Goal: Task Accomplishment & Management: Manage account settings

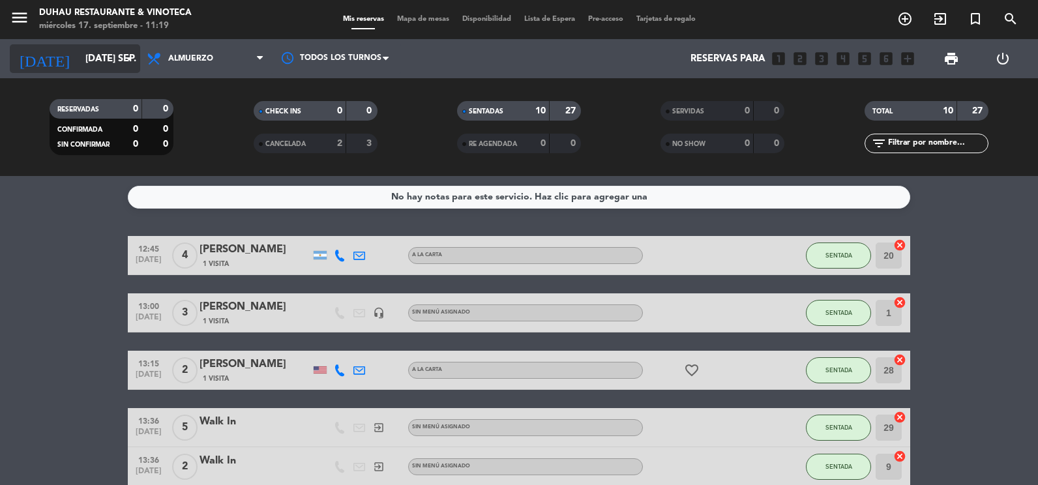
click at [79, 49] on input "[DATE] sep." at bounding box center [141, 59] width 125 height 24
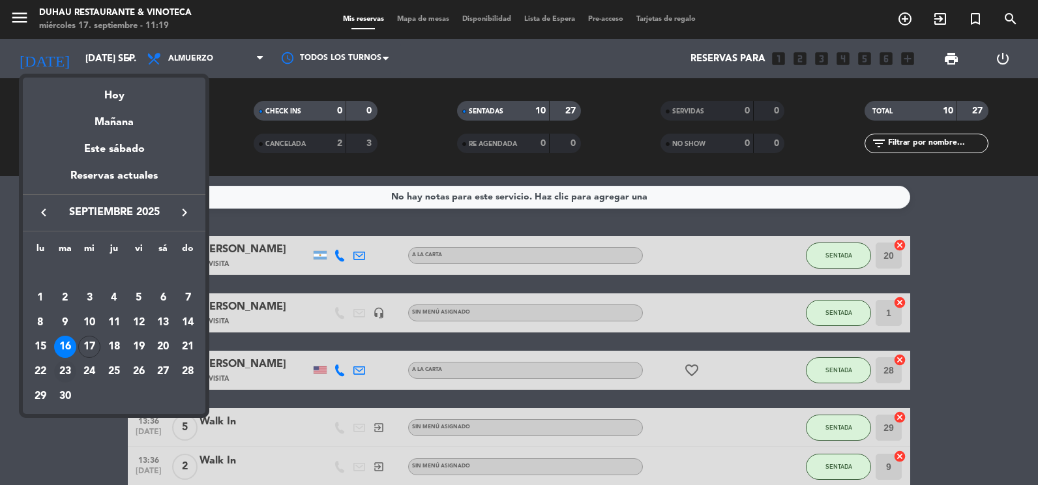
click at [66, 379] on div "23" at bounding box center [65, 371] width 22 height 22
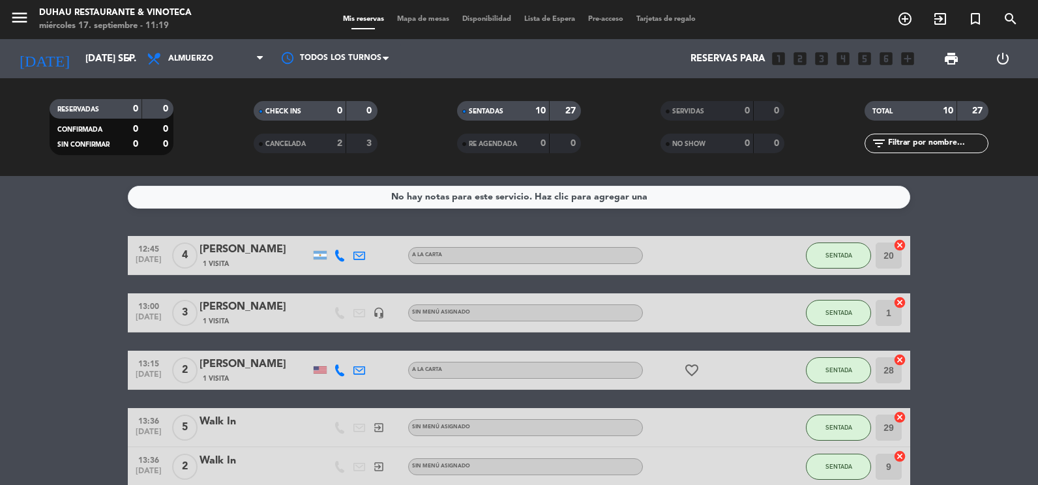
type input "[DATE] sep."
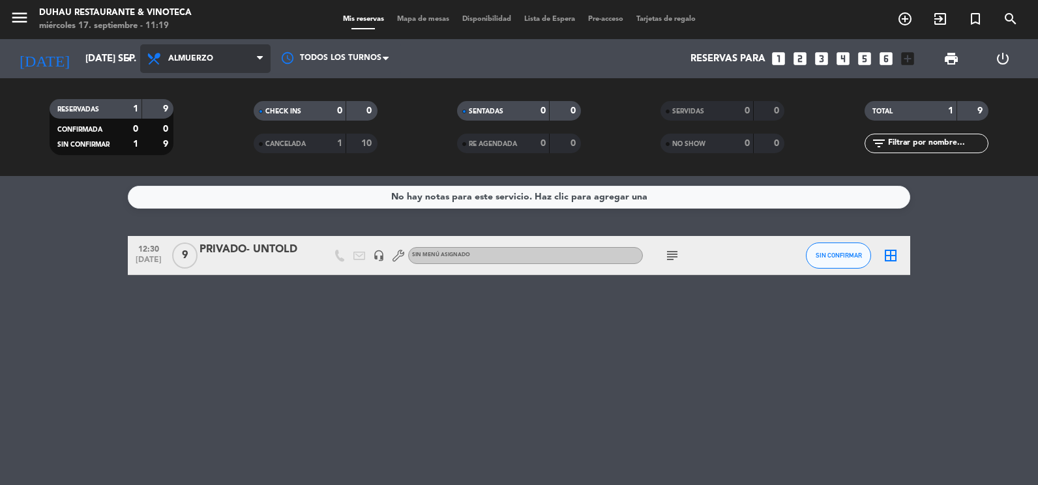
click at [179, 59] on span "Almuerzo" at bounding box center [190, 58] width 45 height 9
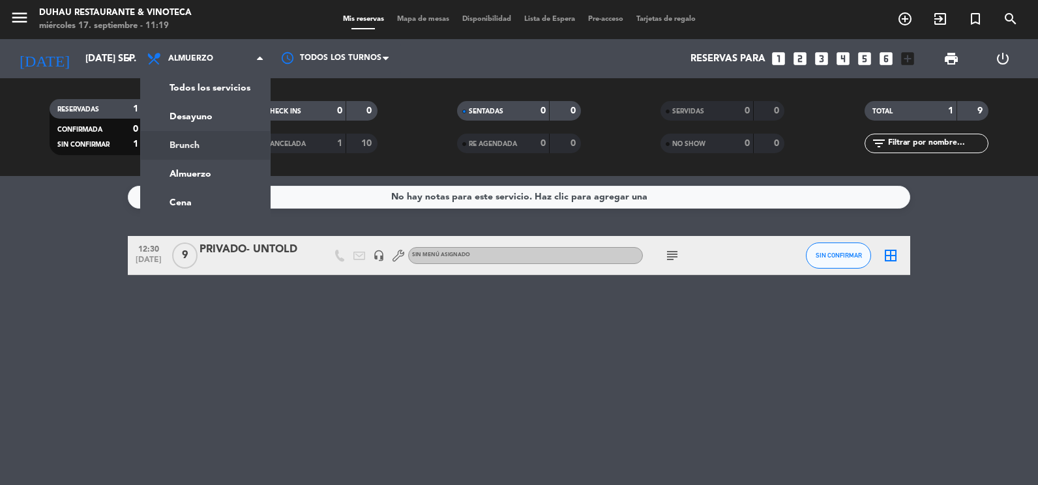
click at [220, 156] on div "menu Duhau Restaurante & Vinoteca miércoles 17. septiembre - 11:19 Mis reservas…" at bounding box center [519, 88] width 1038 height 176
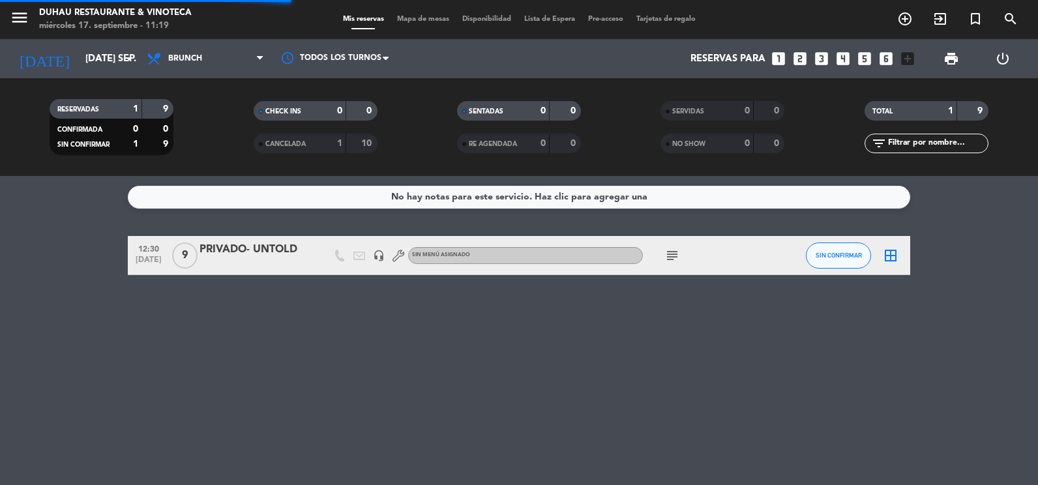
click at [16, 23] on icon "menu" at bounding box center [20, 18] width 20 height 20
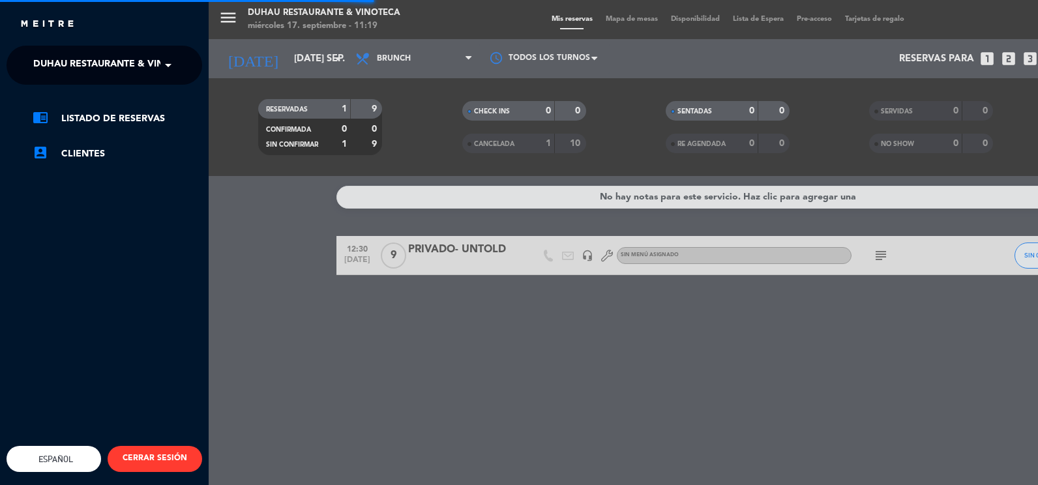
click at [42, 52] on ng-select "× Duhau Restaurante & Vinoteca ×" at bounding box center [105, 65] width 196 height 39
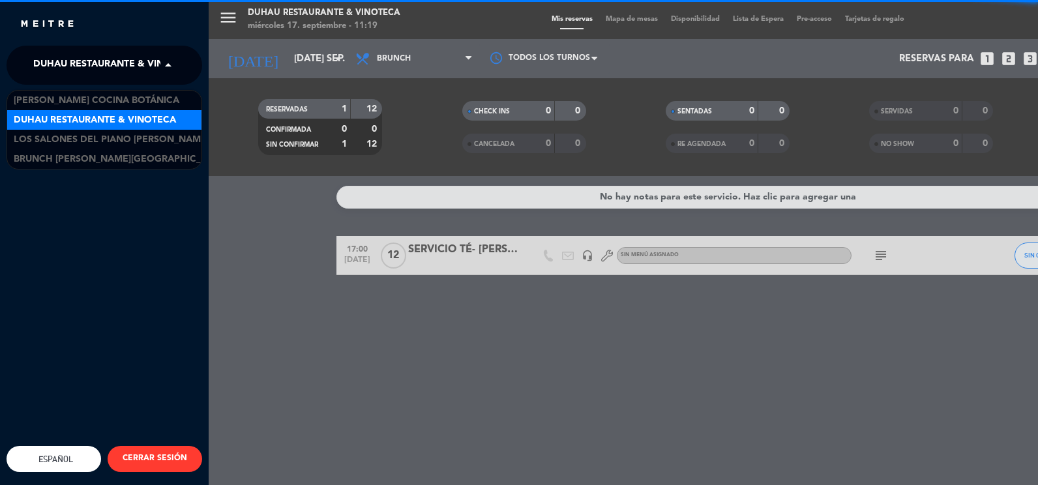
click at [57, 74] on span "Duhau Restaurante & Vinoteca" at bounding box center [114, 64] width 162 height 27
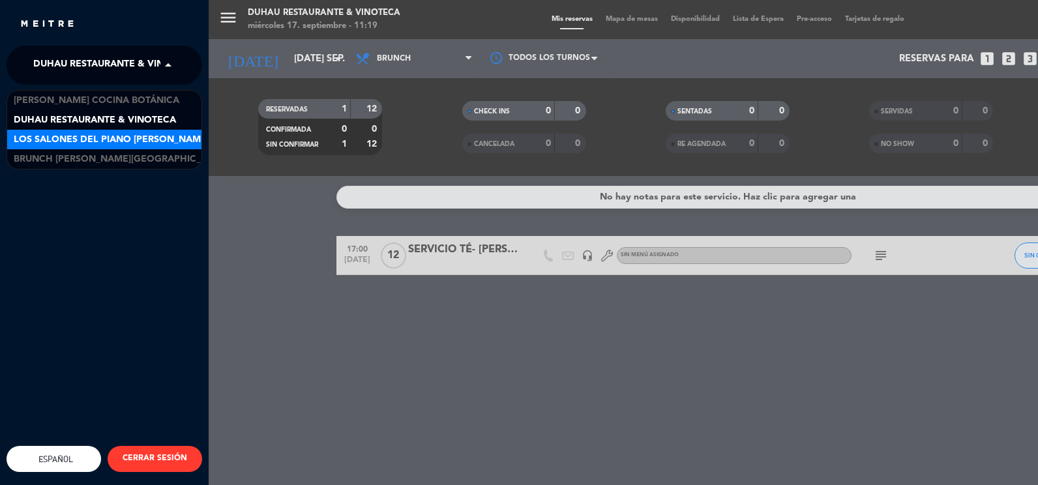
click at [72, 147] on div "Los Salones del Piano [PERSON_NAME]" at bounding box center [104, 140] width 194 height 20
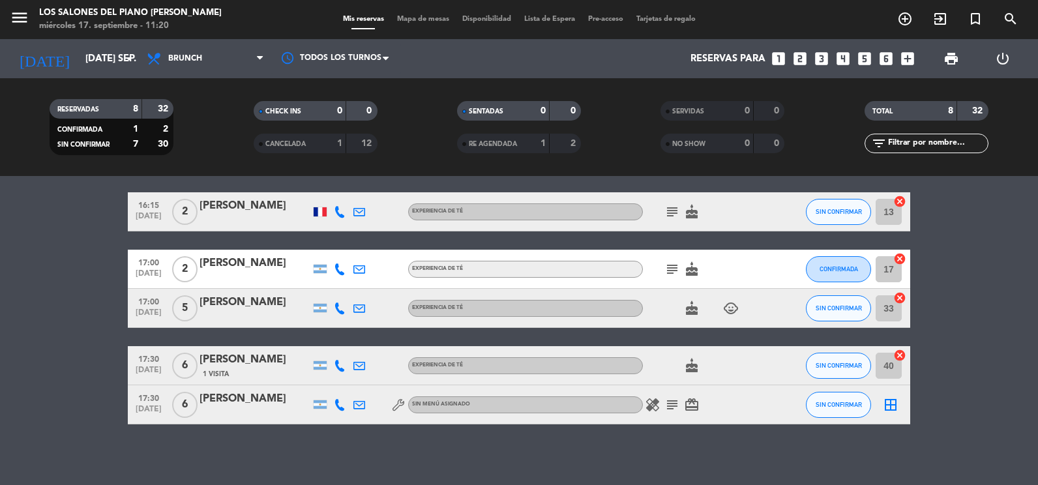
scroll to position [184, 0]
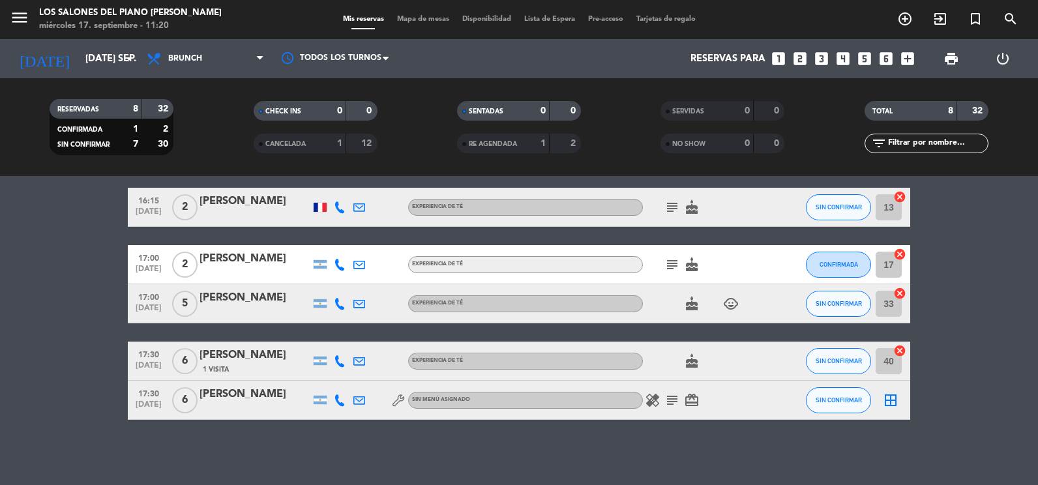
click at [857, 62] on icon "looks_5" at bounding box center [864, 58] width 17 height 17
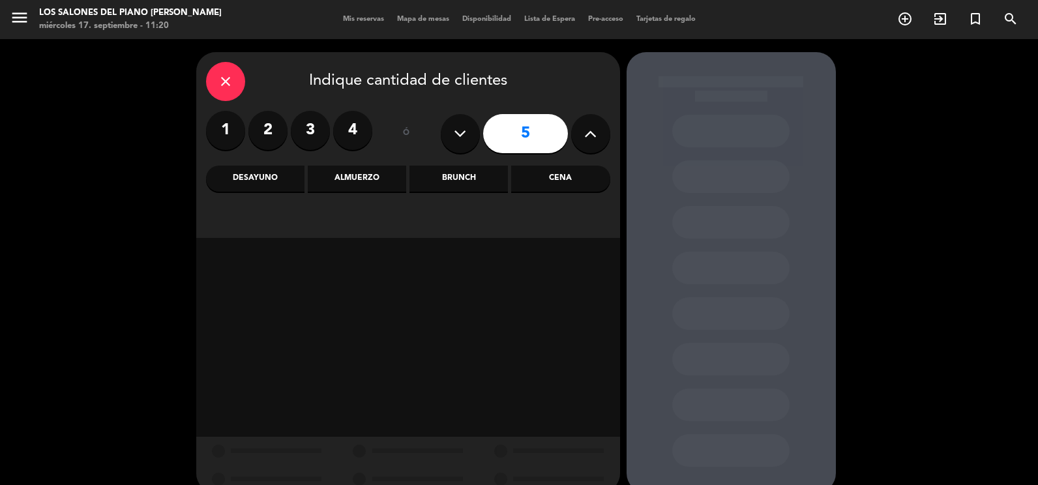
click at [230, 83] on icon "close" at bounding box center [226, 82] width 16 height 16
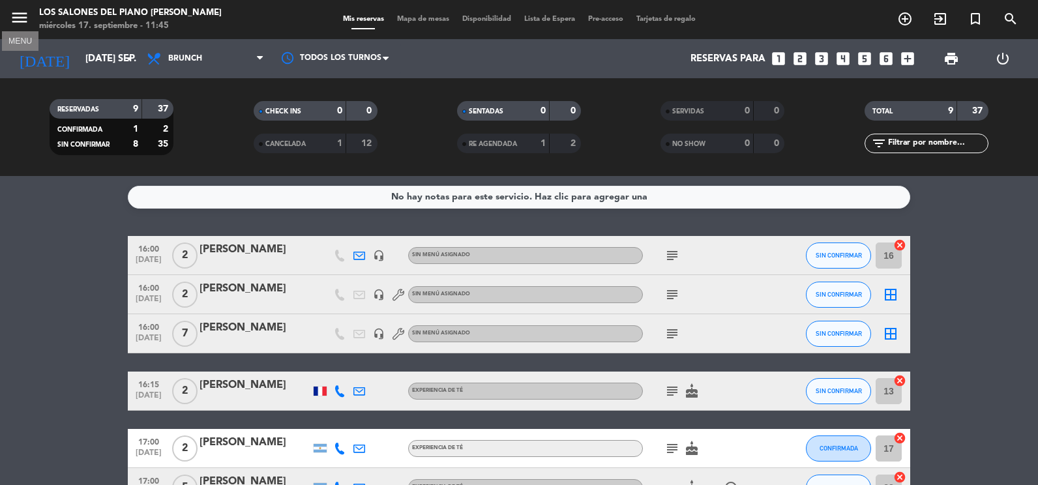
click at [14, 8] on icon "menu" at bounding box center [20, 18] width 20 height 20
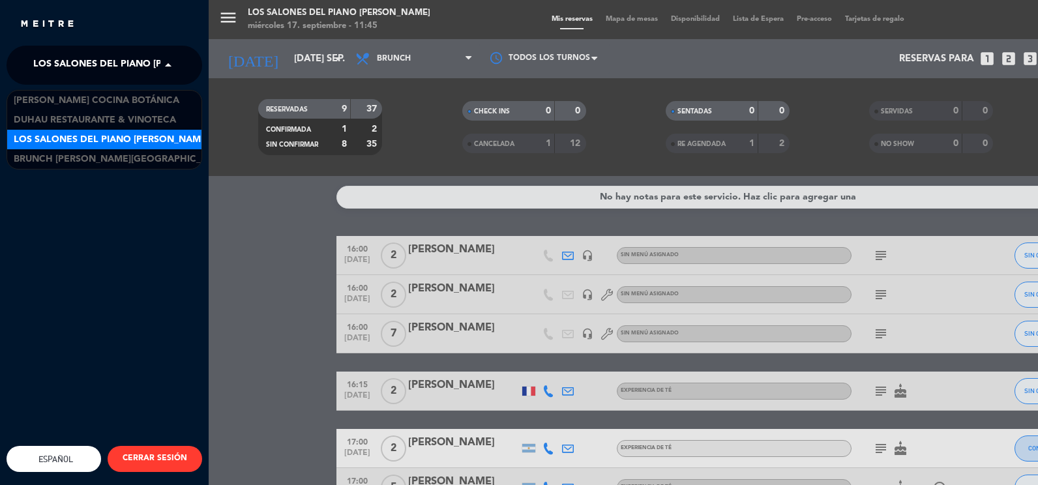
click at [147, 70] on span "Los Salones del Piano [PERSON_NAME]" at bounding box center [131, 64] width 196 height 27
click at [31, 134] on span "Los Salones del Piano [PERSON_NAME]" at bounding box center [112, 139] width 196 height 15
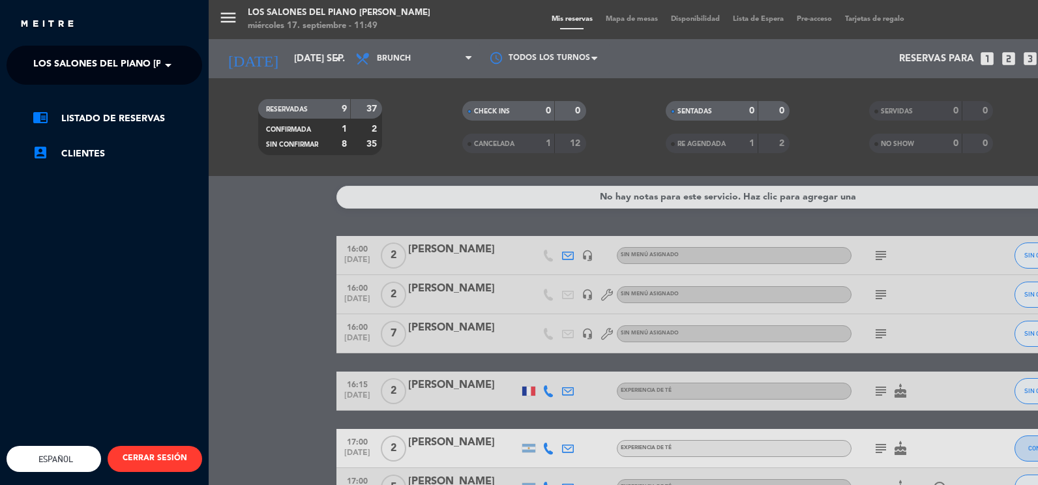
click at [229, 322] on div "menu Los Salones del Piano [PERSON_NAME] miércoles 17. septiembre - 11:49 Mis r…" at bounding box center [728, 242] width 1038 height 485
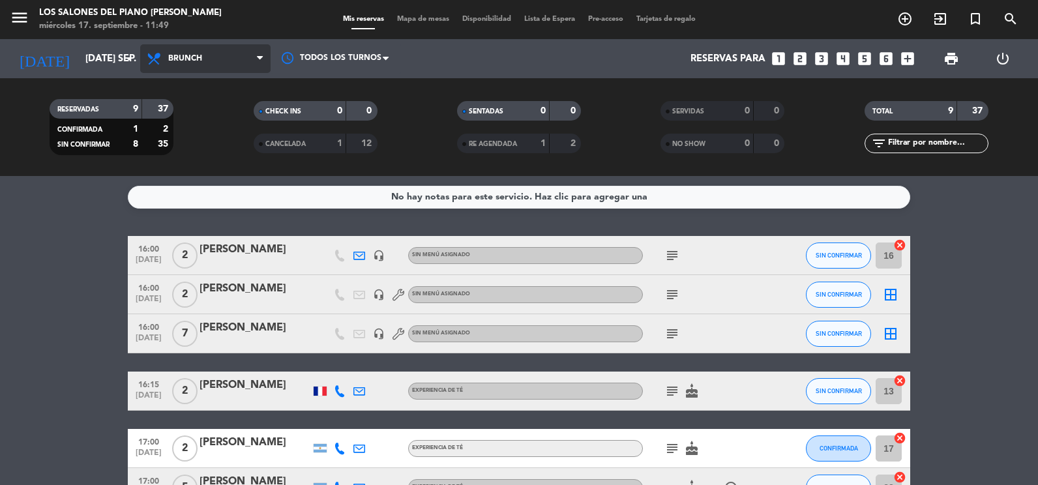
click at [214, 56] on span "Brunch" at bounding box center [205, 58] width 130 height 29
click at [179, 167] on div "menu Los Salones del Piano [PERSON_NAME] miércoles 17. septiembre - 11:49 Mis r…" at bounding box center [519, 88] width 1038 height 176
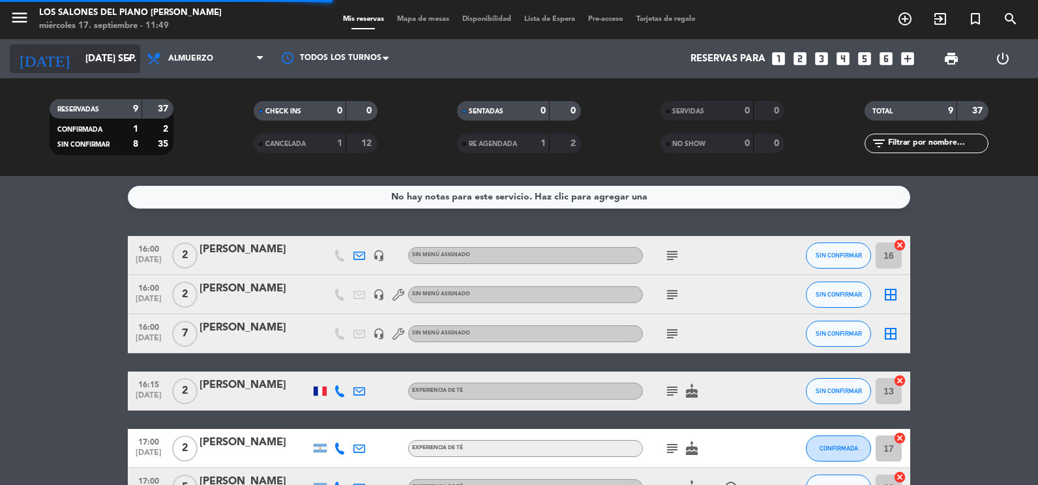
click at [98, 59] on input "[DATE] sep." at bounding box center [141, 59] width 125 height 24
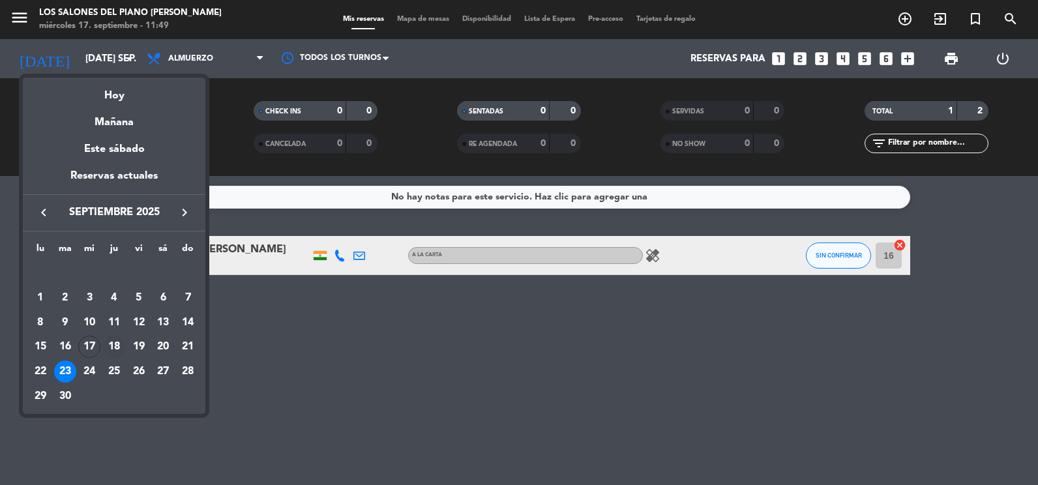
click at [117, 344] on div "18" at bounding box center [114, 347] width 22 height 22
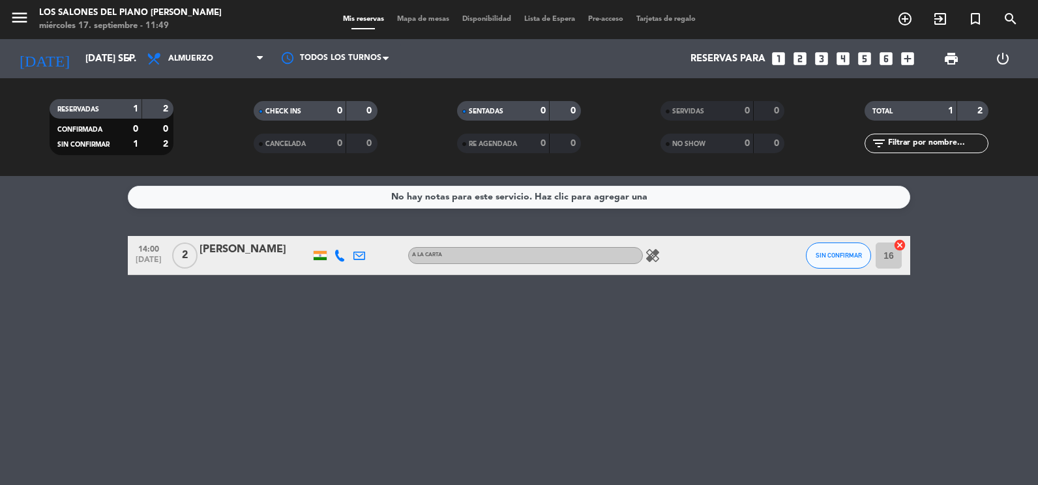
type input "[DEMOGRAPHIC_DATA] [DATE]"
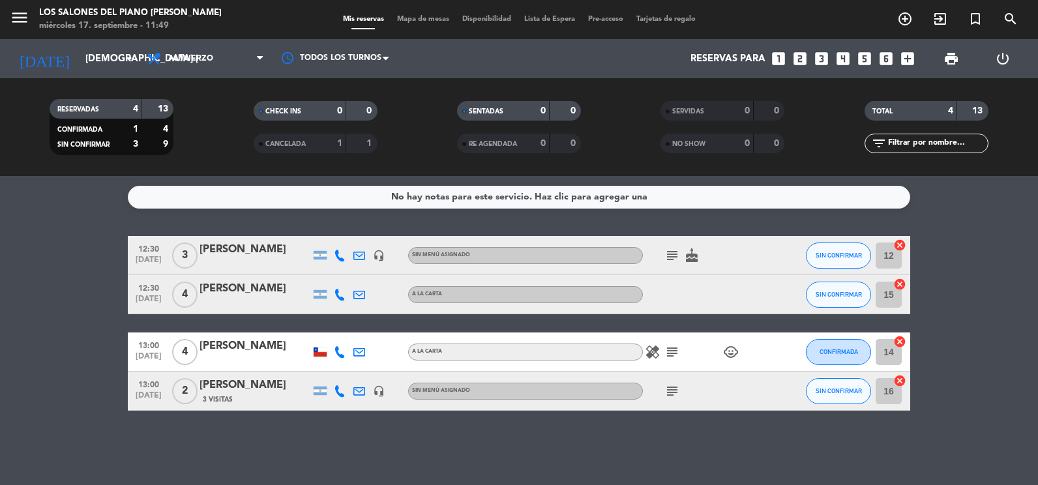
click at [804, 53] on icon "looks_two" at bounding box center [799, 58] width 17 height 17
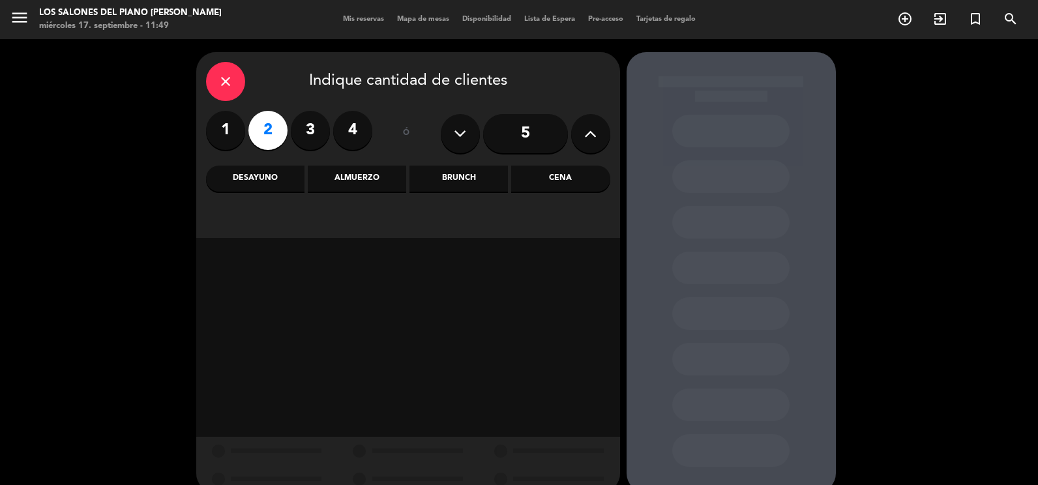
click at [394, 177] on div "Almuerzo" at bounding box center [357, 179] width 98 height 26
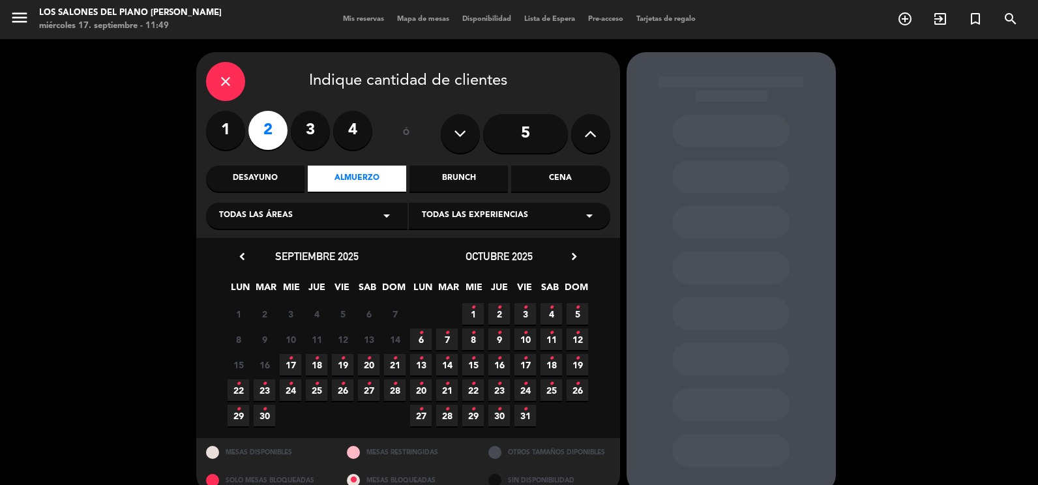
click at [321, 362] on span "18 •" at bounding box center [317, 365] width 22 height 22
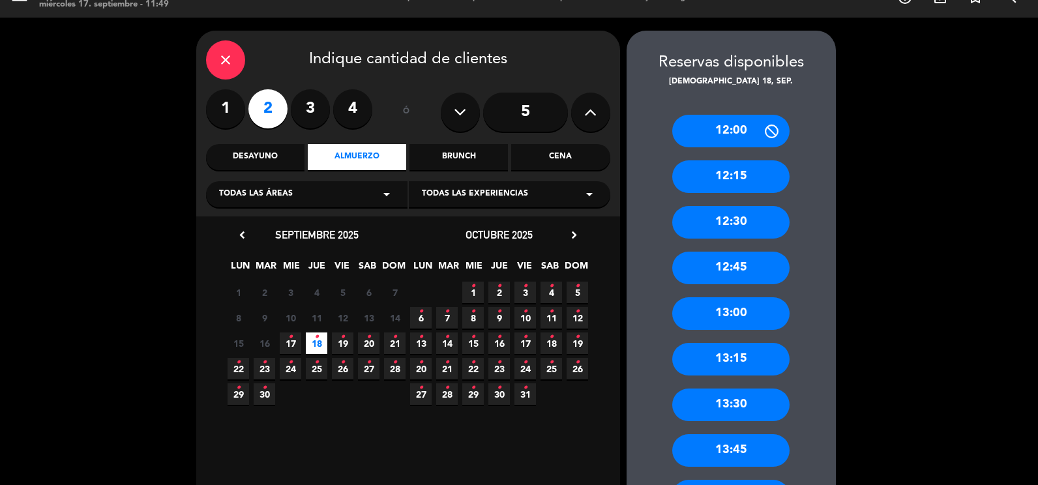
scroll to position [131, 0]
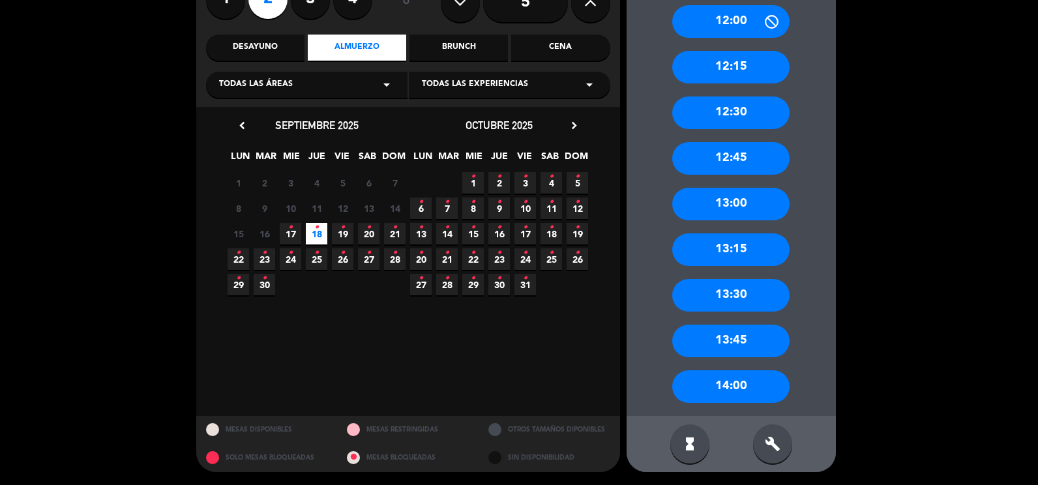
click at [712, 291] on div "13:30" at bounding box center [730, 295] width 117 height 33
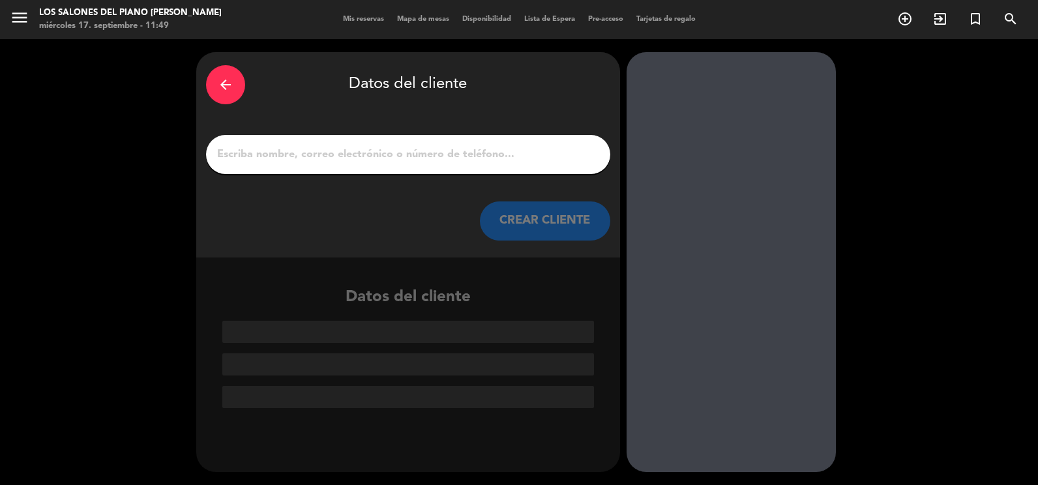
scroll to position [0, 0]
click at [329, 163] on input "1" at bounding box center [408, 154] width 385 height 18
click at [332, 112] on div "arrow_back Datos del cliente CREAR CLIENTE" at bounding box center [408, 154] width 424 height 205
click at [324, 160] on input "1" at bounding box center [408, 154] width 385 height 18
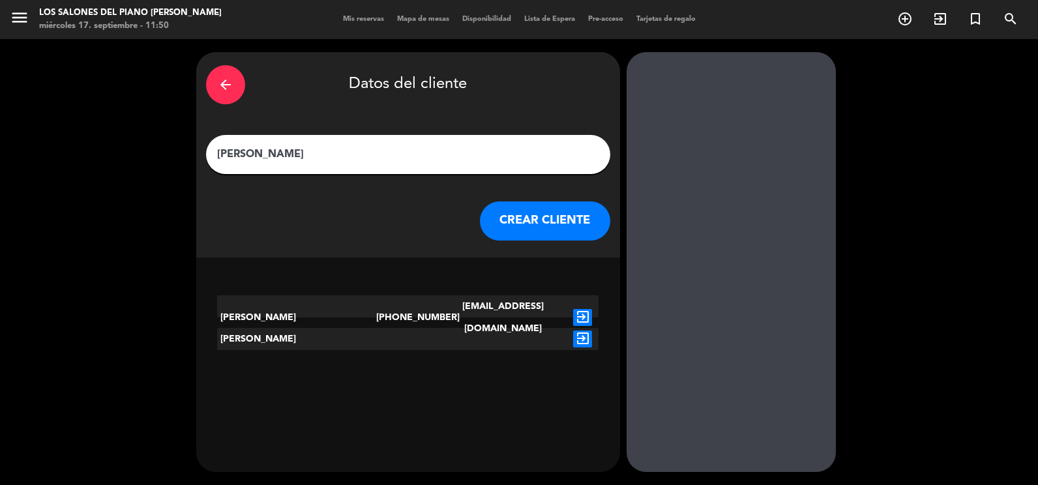
type input "[PERSON_NAME]"
click at [576, 309] on icon "exit_to_app" at bounding box center [582, 317] width 19 height 17
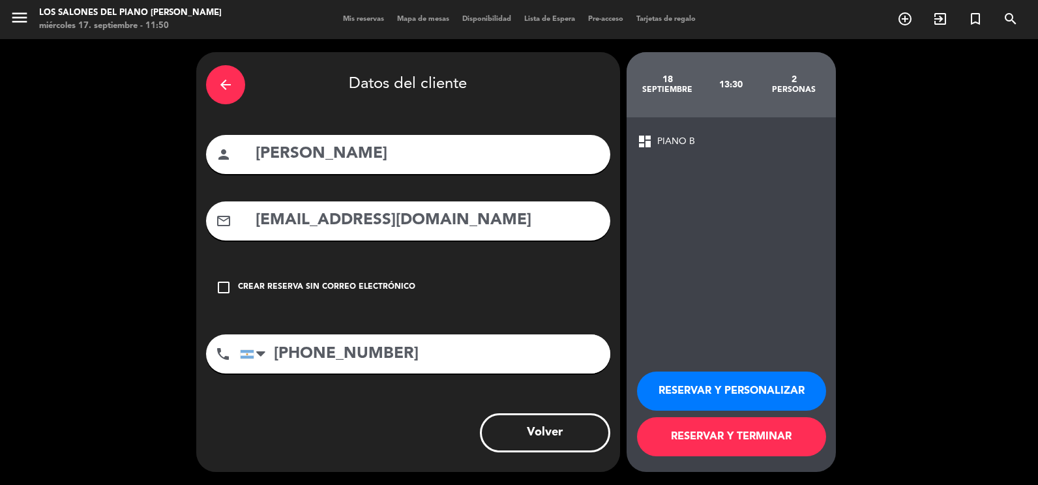
drag, startPoint x: 451, startPoint y: 217, endPoint x: 121, endPoint y: 226, distance: 329.9
click at [121, 226] on div "arrow_back Datos del cliente person [PERSON_NAME] mail_outline [EMAIL_ADDRESS][…" at bounding box center [519, 262] width 1038 height 446
type input "[EMAIL_ADDRESS][DOMAIN_NAME]"
drag, startPoint x: 488, startPoint y: 357, endPoint x: 327, endPoint y: 370, distance: 161.6
click at [327, 370] on input "[PHONE_NUMBER]" at bounding box center [425, 353] width 370 height 39
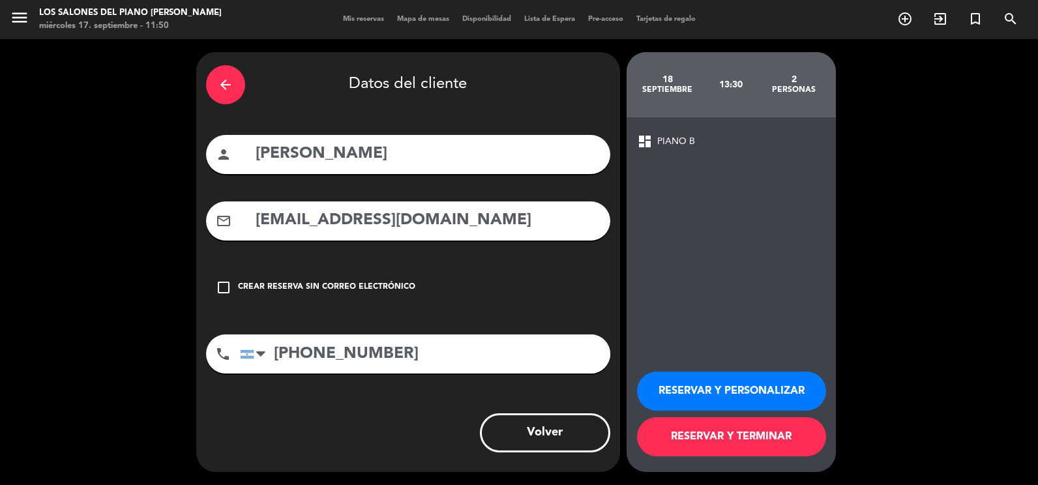
type input "[PHONE_NUMBER]"
click at [705, 385] on button "RESERVAR Y PERSONALIZAR" at bounding box center [731, 390] width 189 height 39
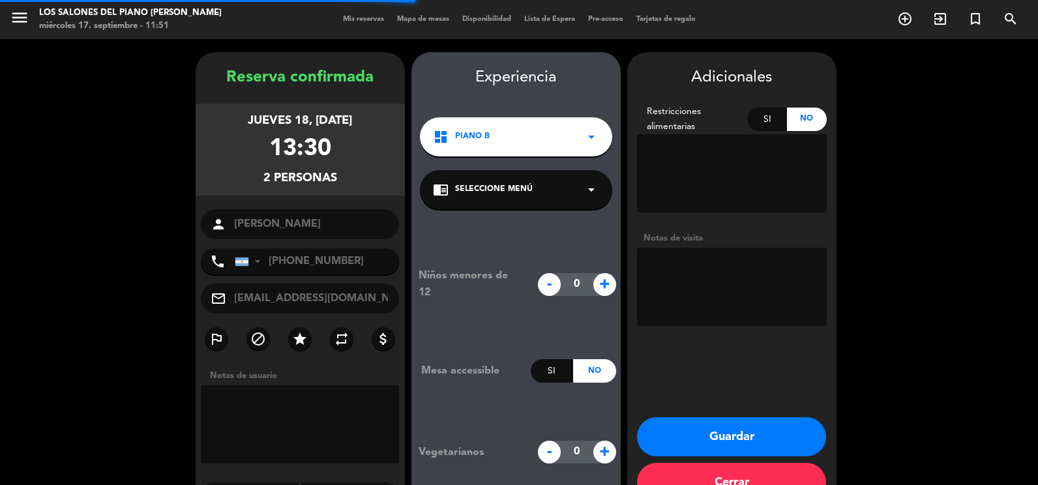
scroll to position [36, 0]
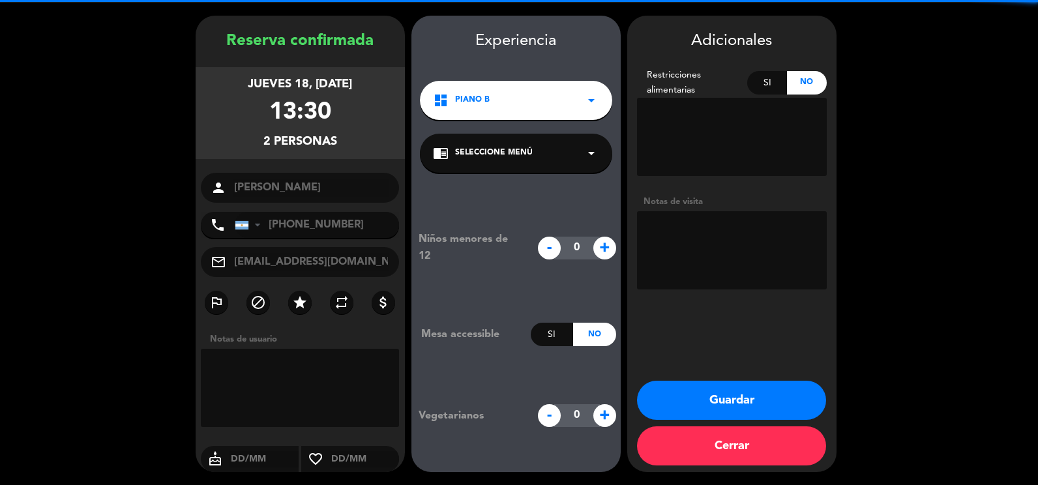
click at [699, 240] on textarea at bounding box center [732, 250] width 190 height 78
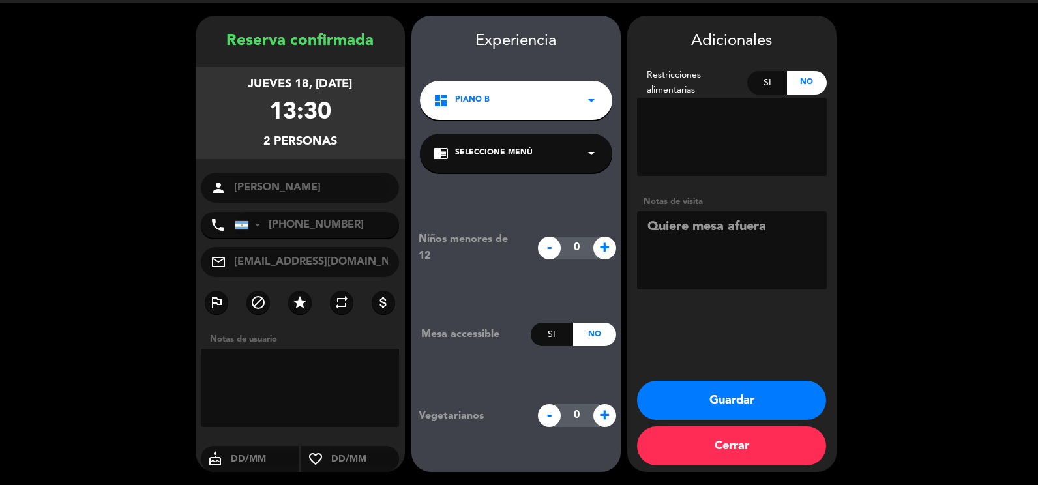
scroll to position [0, 0]
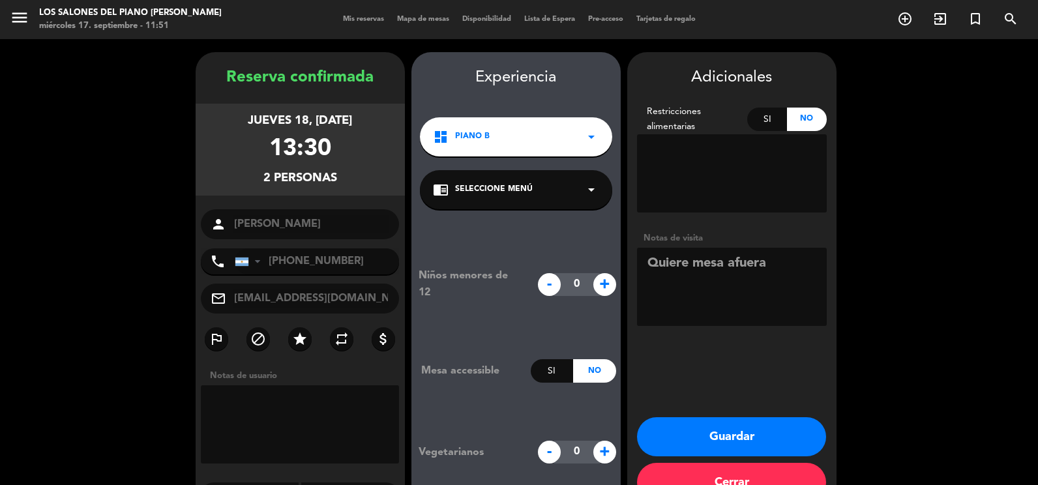
type textarea "Quiere mesa afuera"
click at [765, 443] on button "Guardar" at bounding box center [731, 436] width 189 height 39
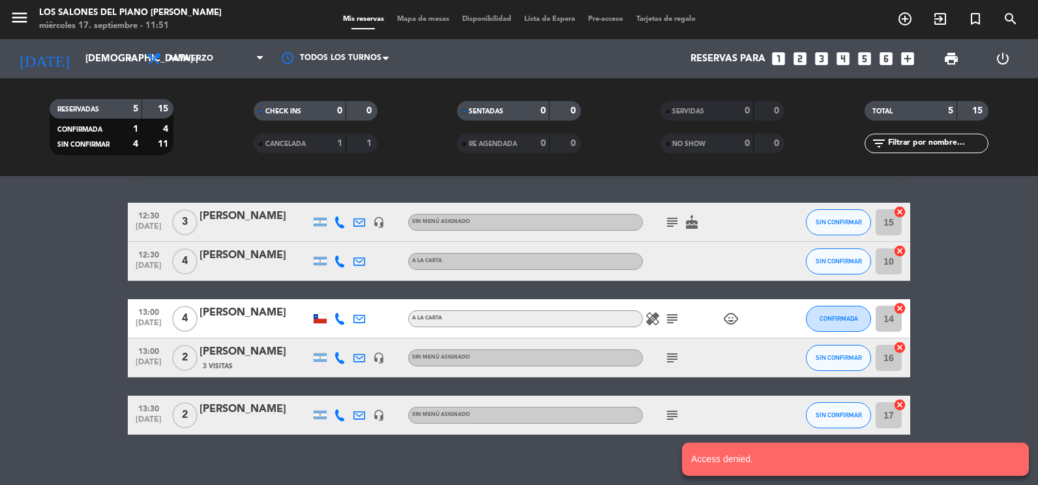
scroll to position [48, 0]
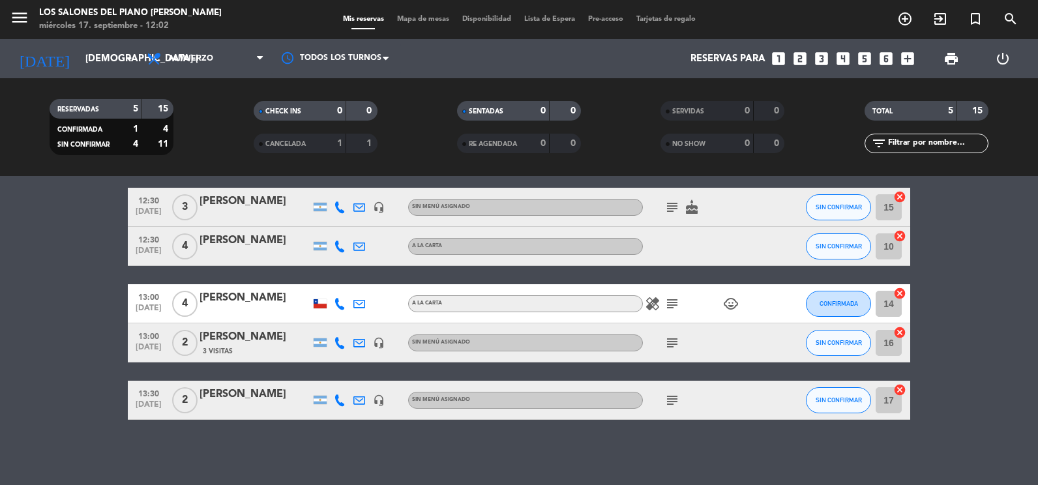
click at [6, 18] on div "menu Los Salones del Piano [PERSON_NAME] miércoles 17. septiembre - 12:02" at bounding box center [129, 20] width 259 height 31
click at [21, 31] on button "menu" at bounding box center [20, 20] width 20 height 24
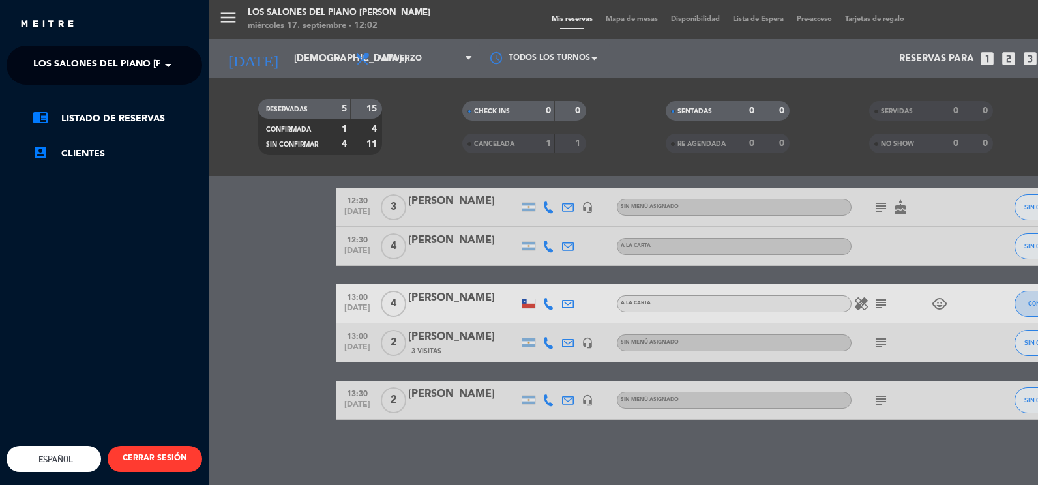
click at [20, 27] on img at bounding box center [47, 25] width 55 height 10
click at [59, 65] on span "Los Salones del Piano [PERSON_NAME]" at bounding box center [131, 64] width 196 height 27
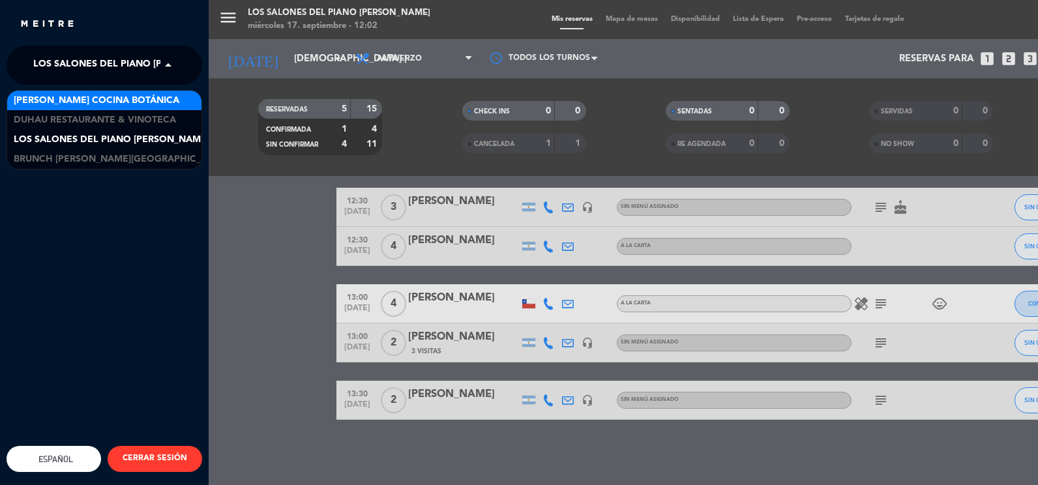
click at [61, 99] on span "[PERSON_NAME] Cocina Botánica" at bounding box center [97, 100] width 166 height 15
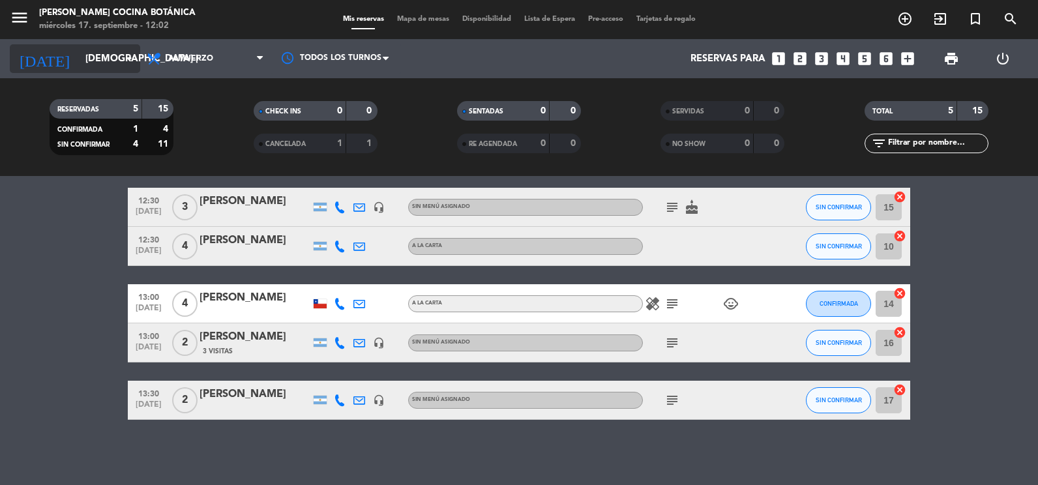
click at [115, 58] on input "[DEMOGRAPHIC_DATA] [DATE]" at bounding box center [141, 59] width 125 height 24
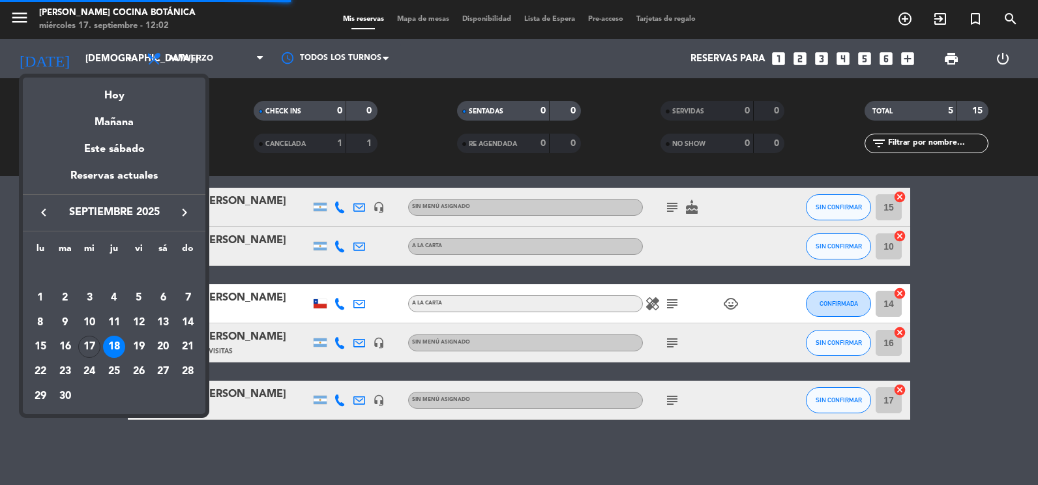
click at [217, 441] on div at bounding box center [519, 242] width 1038 height 485
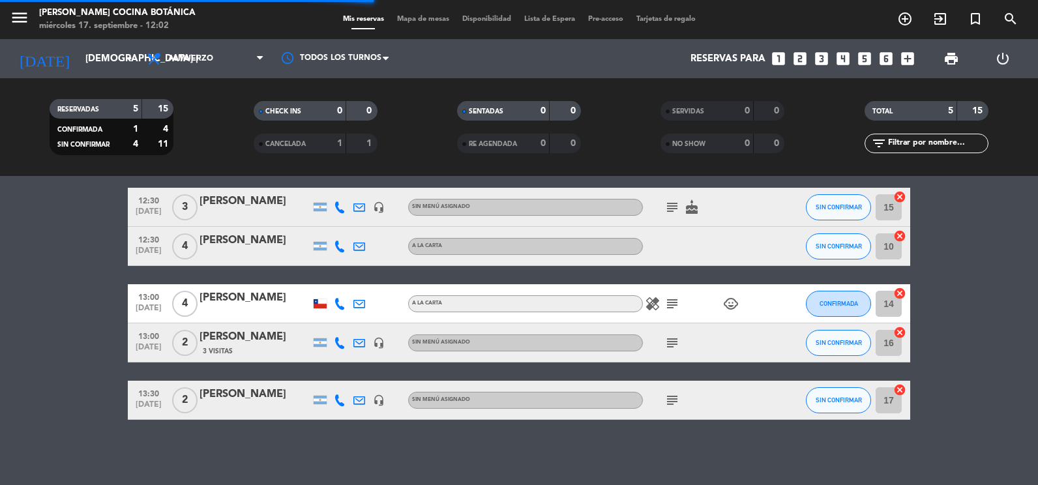
scroll to position [0, 0]
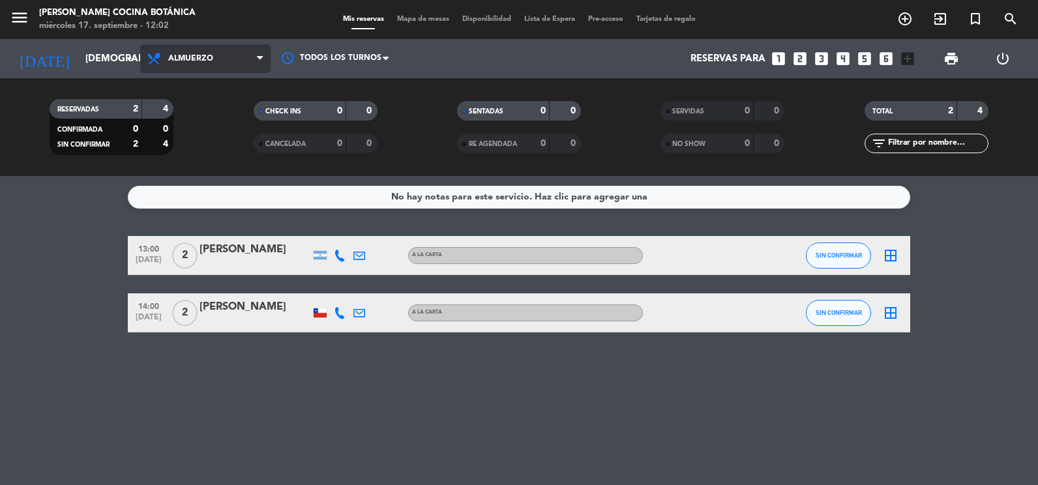
click at [197, 61] on span "Almuerzo" at bounding box center [190, 58] width 45 height 9
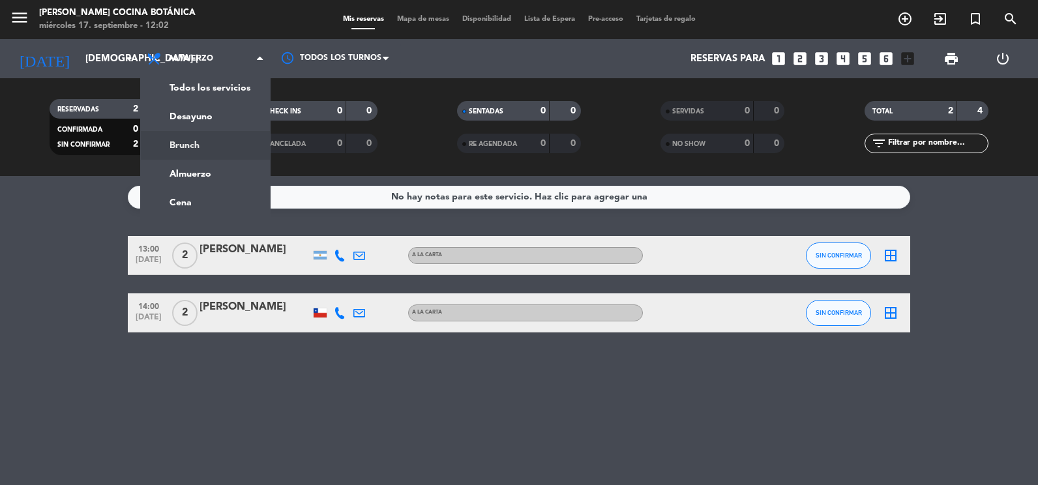
click at [68, 165] on div "RESERVADAS 2 4 CONFIRMADA 0 0 SIN CONFIRMAR 2 4 CHECK INS 0 0 CANCELADA 0 0 SEN…" at bounding box center [519, 127] width 1038 height 98
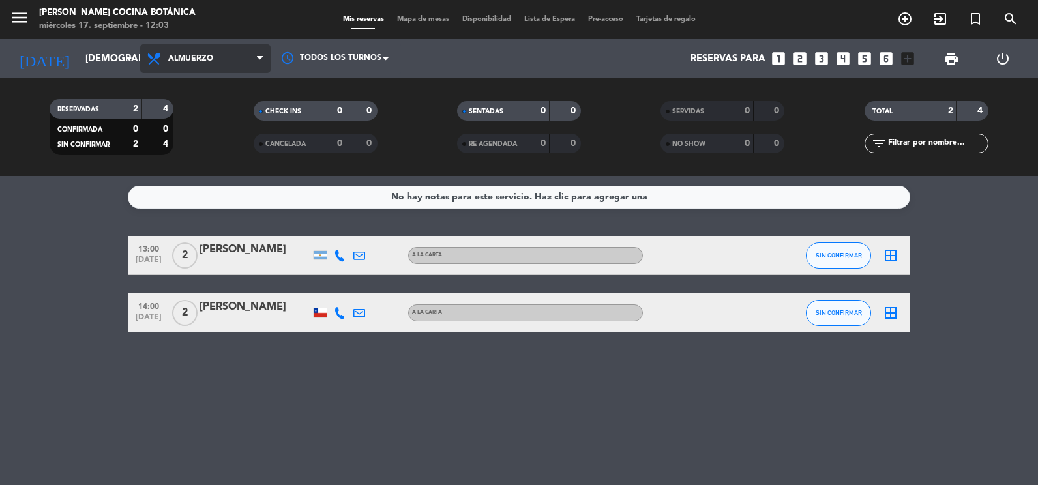
click at [181, 70] on span "Almuerzo" at bounding box center [205, 58] width 130 height 29
click at [229, 147] on div "menu [PERSON_NAME] Cocina Botánica miércoles 17. septiembre - 12:03 Mis reserva…" at bounding box center [519, 88] width 1038 height 176
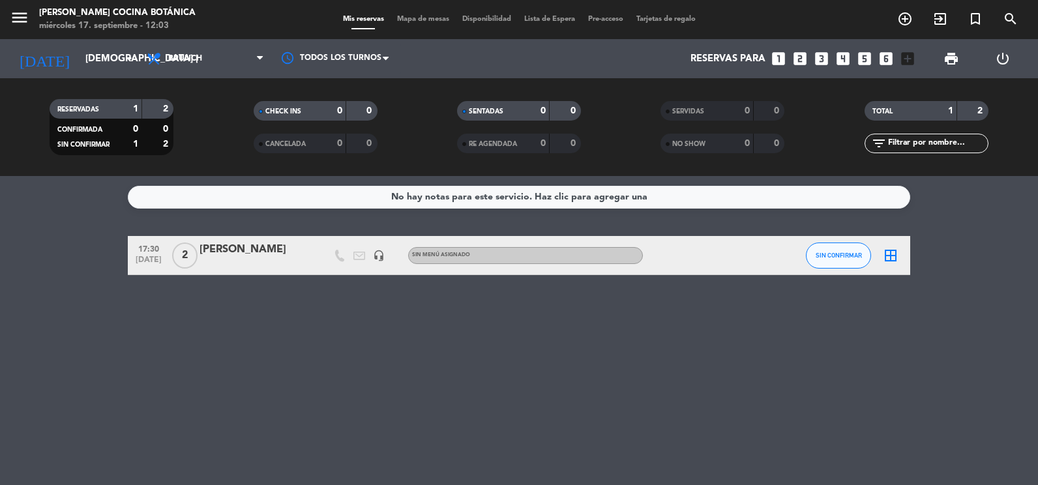
click at [201, 78] on div "Todos los servicios Desayuno Brunch Almuerzo Cena Brunch Todos los servicios De…" at bounding box center [205, 58] width 130 height 39
click at [190, 56] on span "Brunch" at bounding box center [185, 58] width 34 height 9
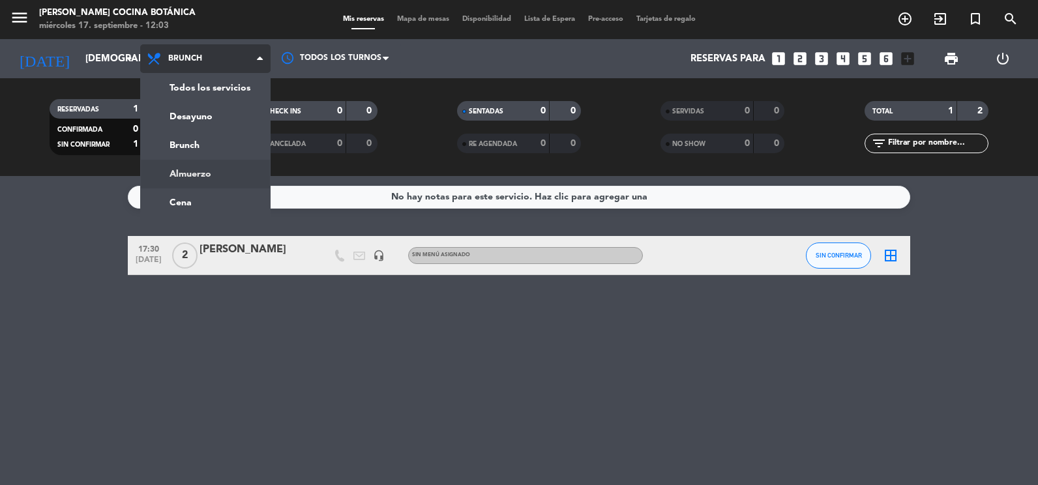
click at [216, 171] on div "menu [PERSON_NAME] Cocina Botánica miércoles 17. septiembre - 12:03 Mis reserva…" at bounding box center [519, 88] width 1038 height 176
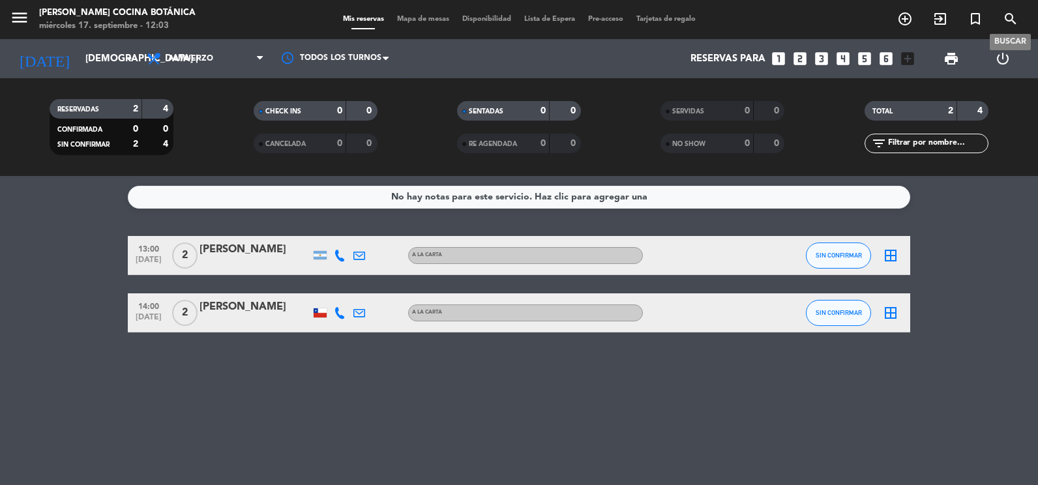
click at [997, 22] on span "search" at bounding box center [1010, 19] width 35 height 22
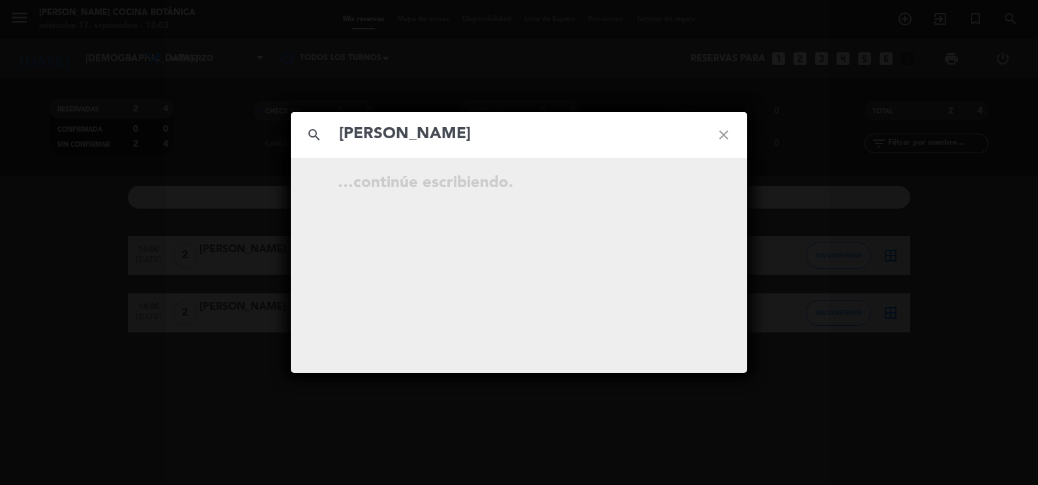
type input "[PERSON_NAME]"
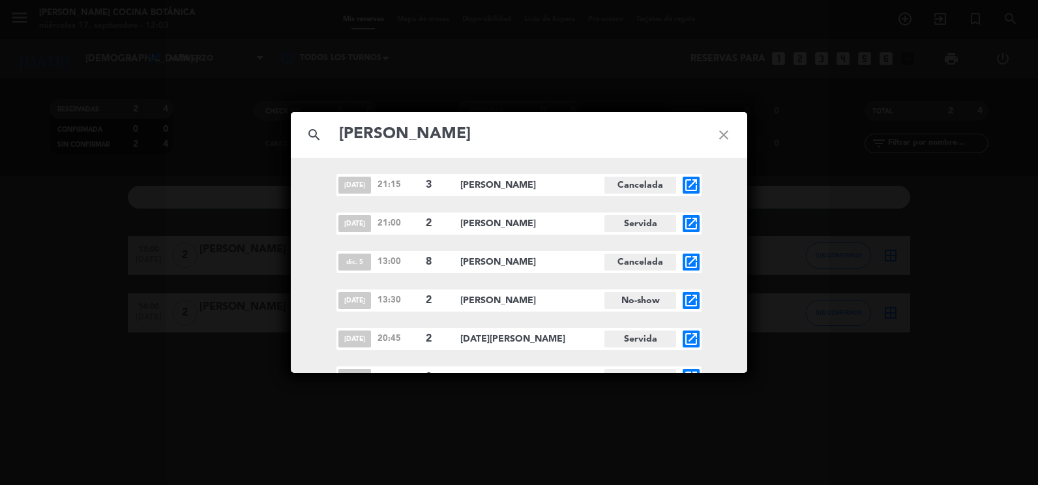
click at [737, 125] on icon "close" at bounding box center [723, 134] width 47 height 47
click at [711, 128] on icon "close" at bounding box center [723, 134] width 47 height 47
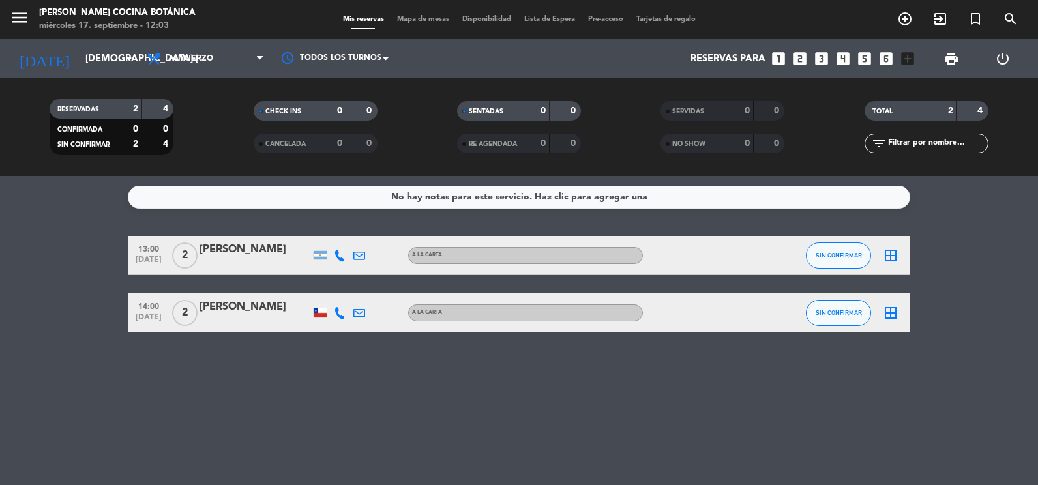
click at [20, 6] on span "menu" at bounding box center [24, 20] width 29 height 31
click at [27, 36] on div "menu [PERSON_NAME] Cocina Botánica miércoles 17. septiembre - 12:03 Mis reserva…" at bounding box center [519, 19] width 1038 height 39
click at [23, 20] on icon "menu" at bounding box center [20, 18] width 20 height 20
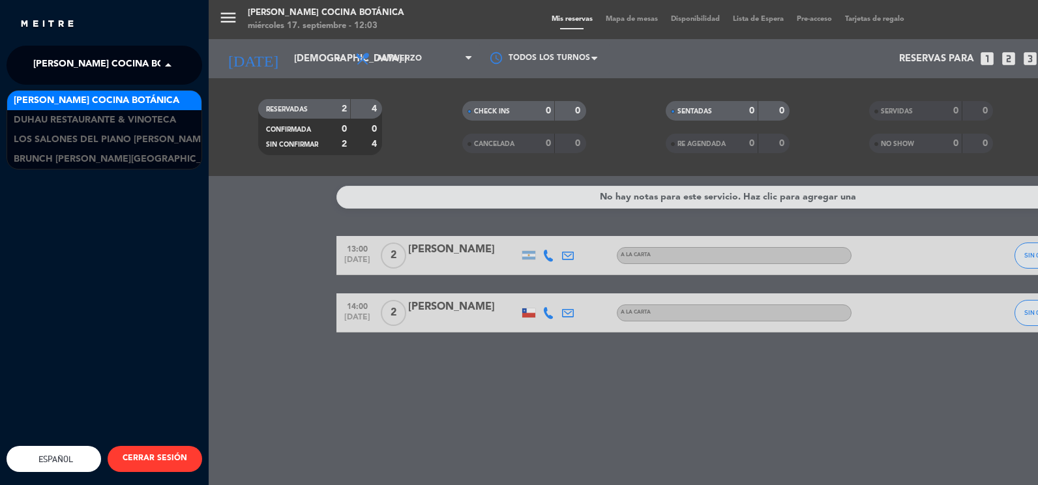
click at [82, 74] on span "[PERSON_NAME] Cocina Botánica" at bounding box center [116, 64] width 166 height 27
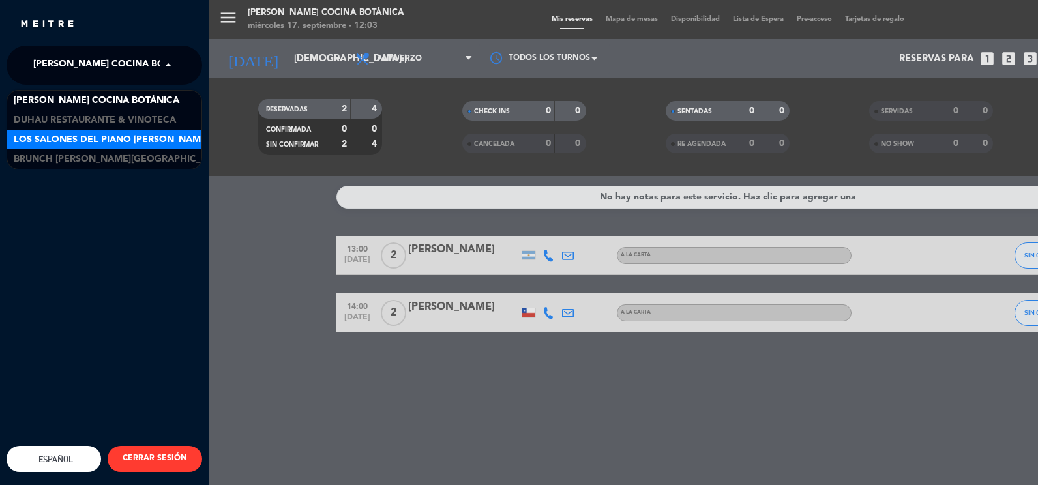
click at [83, 130] on div "Los Salones del Piano [PERSON_NAME]" at bounding box center [104, 140] width 194 height 20
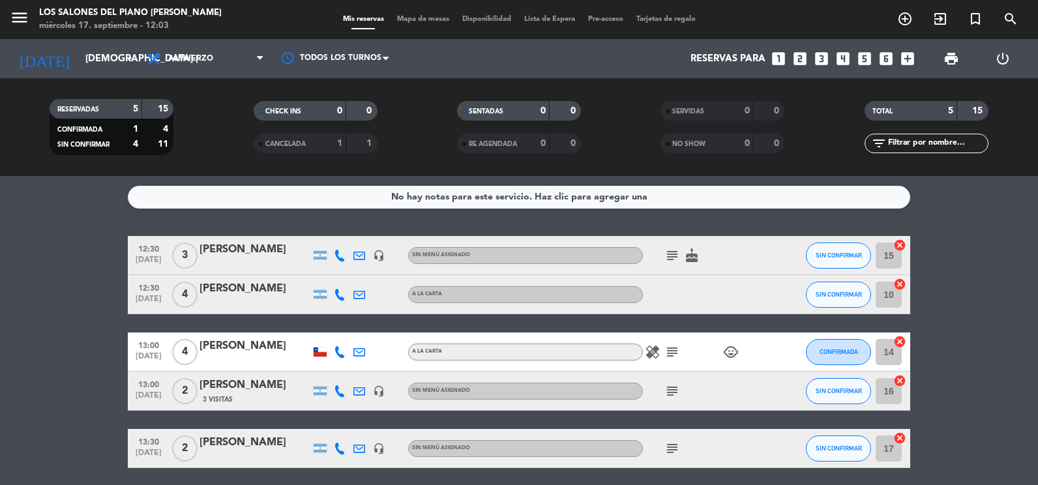
click at [239, 262] on div at bounding box center [254, 264] width 111 height 10
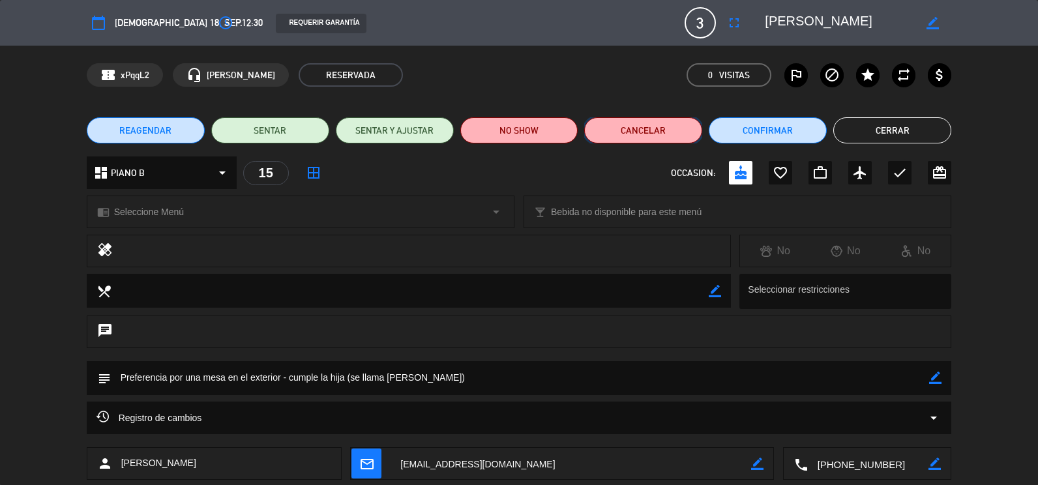
click at [641, 128] on button "Cancelar" at bounding box center [643, 130] width 118 height 26
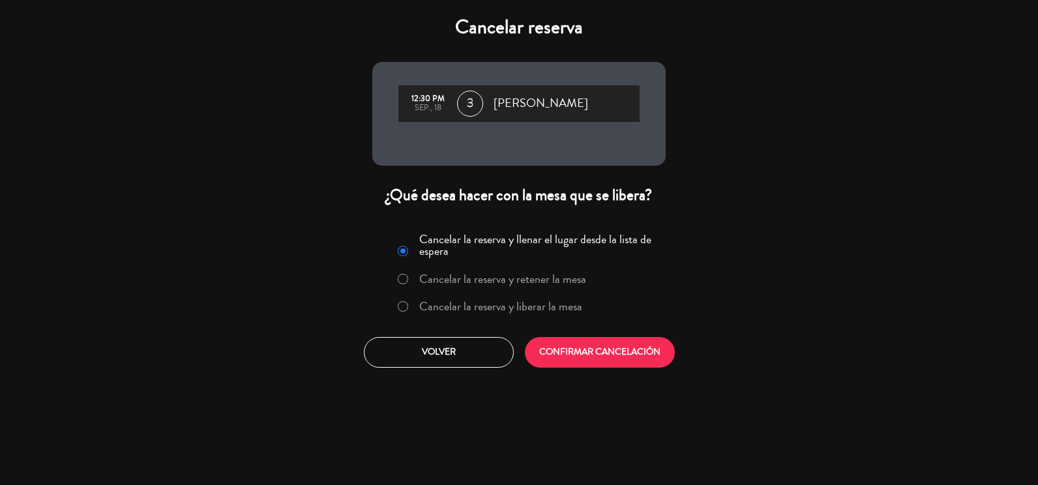
click at [465, 311] on label "Cancelar la reserva y liberar la mesa" at bounding box center [500, 306] width 163 height 12
click at [619, 364] on button "CONFIRMAR CANCELACIÓN" at bounding box center [600, 352] width 150 height 31
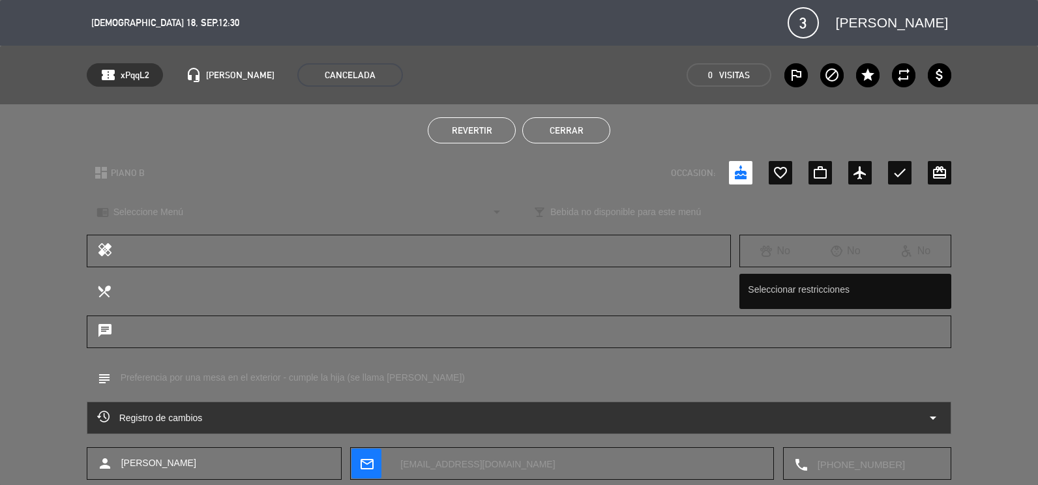
click at [593, 130] on button "Cerrar" at bounding box center [566, 130] width 88 height 26
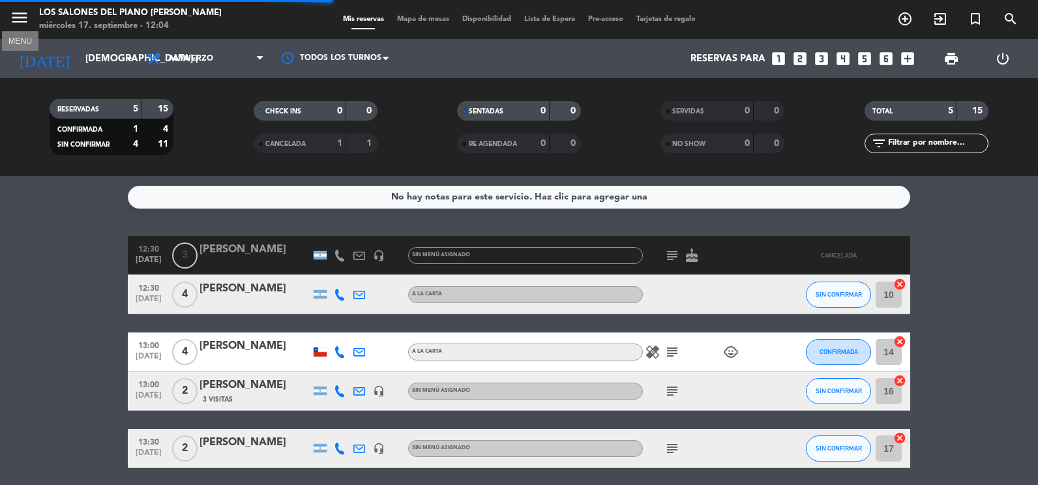
click at [18, 12] on icon "menu" at bounding box center [20, 18] width 20 height 20
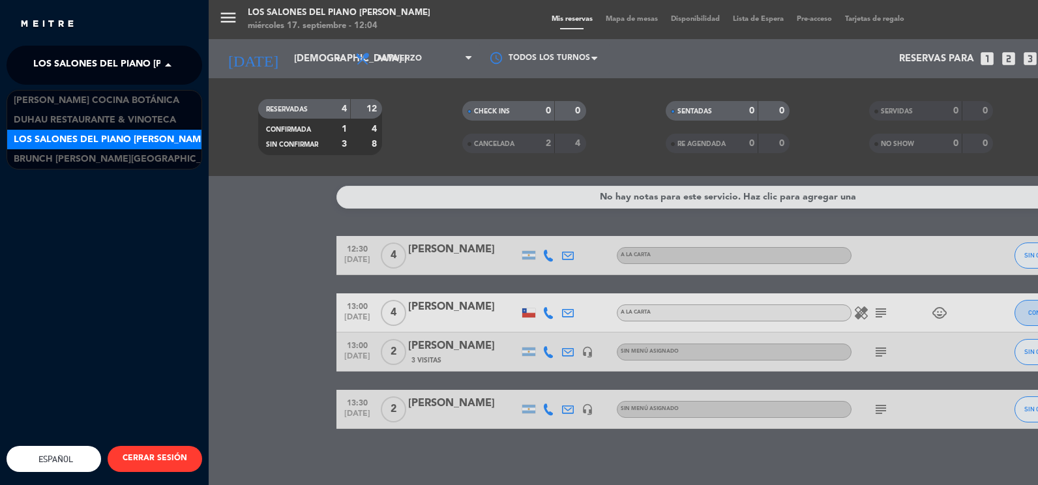
click at [132, 66] on span "Los Salones del Piano [PERSON_NAME]" at bounding box center [131, 64] width 196 height 27
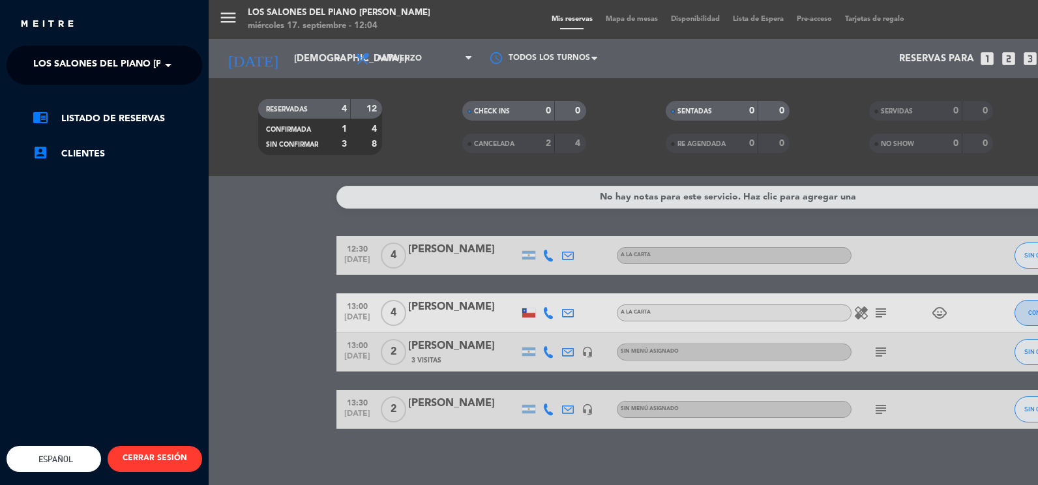
click at [383, 51] on div "menu Los Salones del Piano [PERSON_NAME] miércoles 17. septiembre - 12:04 Mis r…" at bounding box center [728, 242] width 1038 height 485
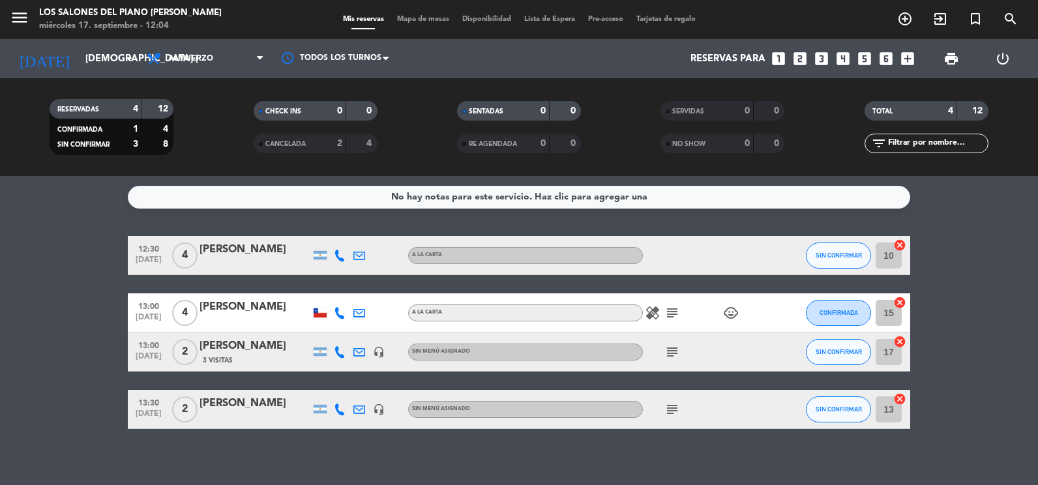
click at [244, 413] on div at bounding box center [254, 418] width 111 height 10
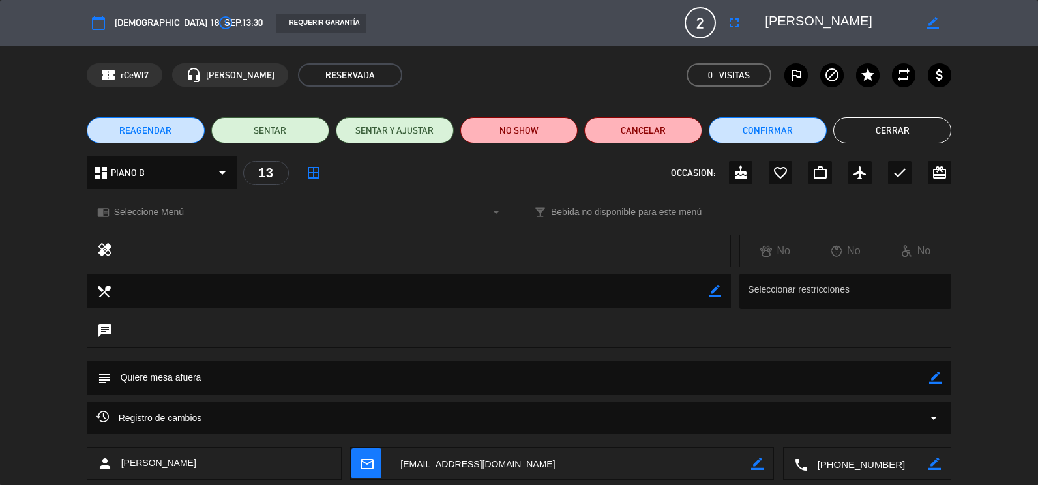
click at [155, 130] on span "REAGENDAR" at bounding box center [145, 131] width 52 height 14
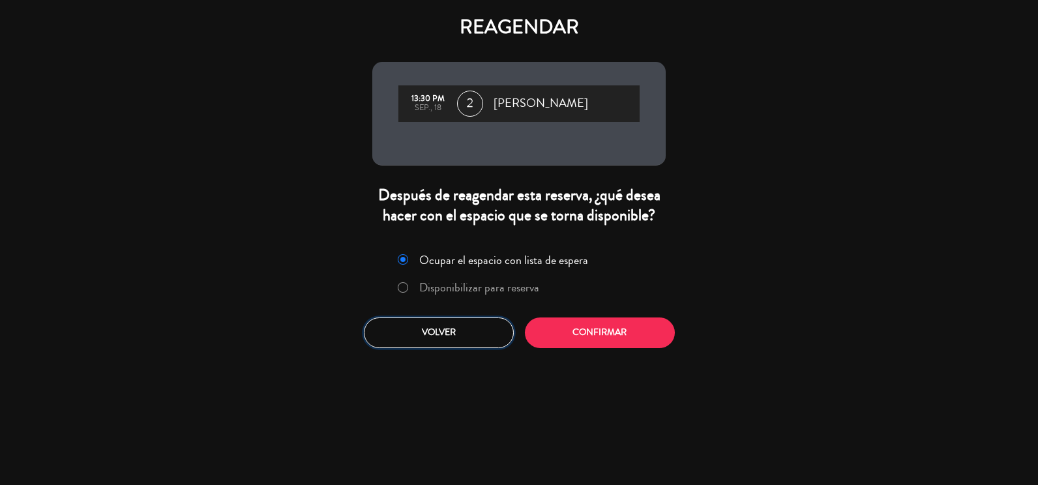
click at [456, 340] on button "Volver" at bounding box center [439, 332] width 150 height 31
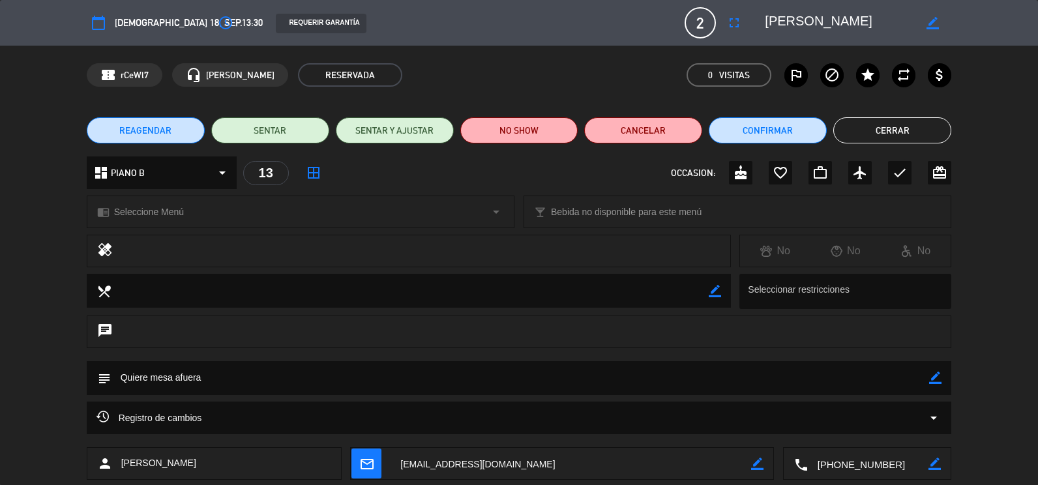
click at [182, 139] on button "REAGENDAR" at bounding box center [146, 130] width 118 height 26
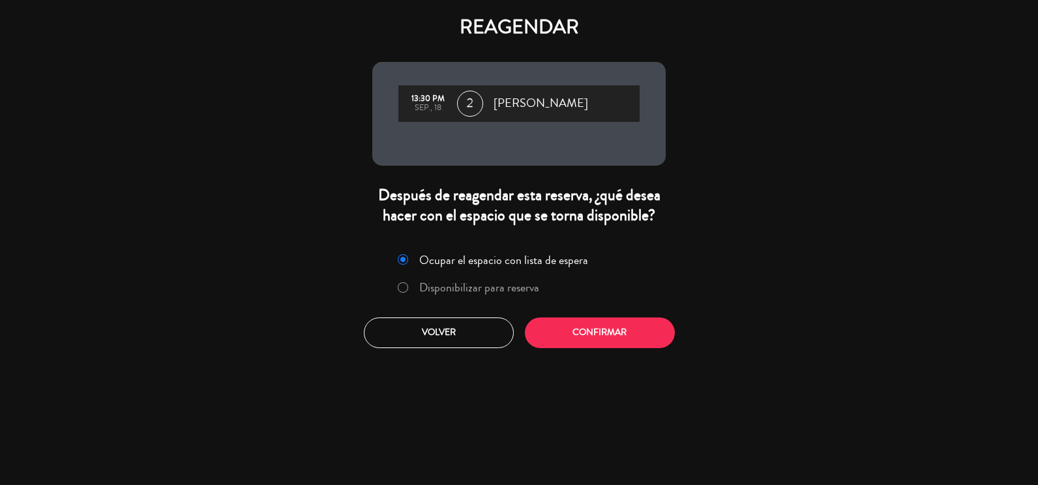
click at [431, 287] on label "Disponibilizar para reserva" at bounding box center [479, 288] width 120 height 12
click at [583, 329] on button "Confirmar" at bounding box center [600, 332] width 150 height 31
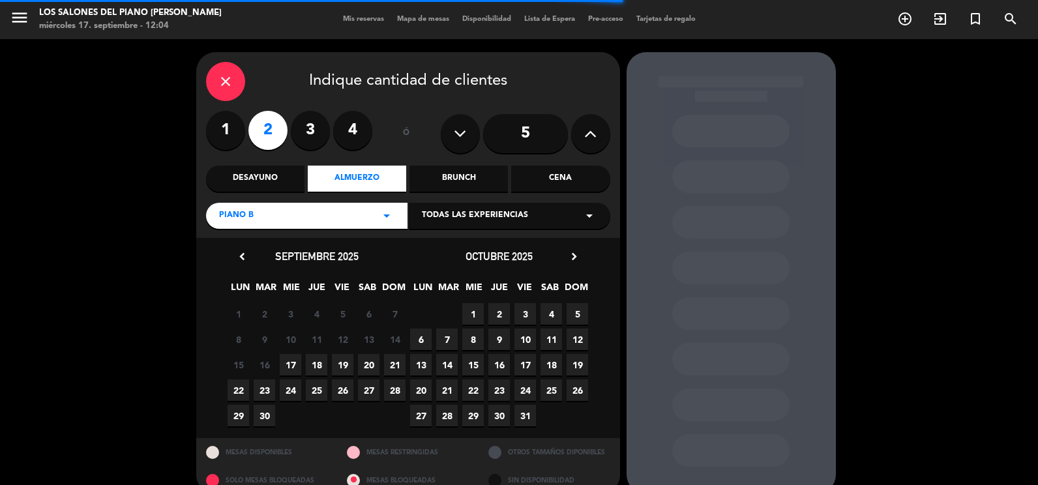
click at [295, 364] on span "17" at bounding box center [291, 365] width 22 height 22
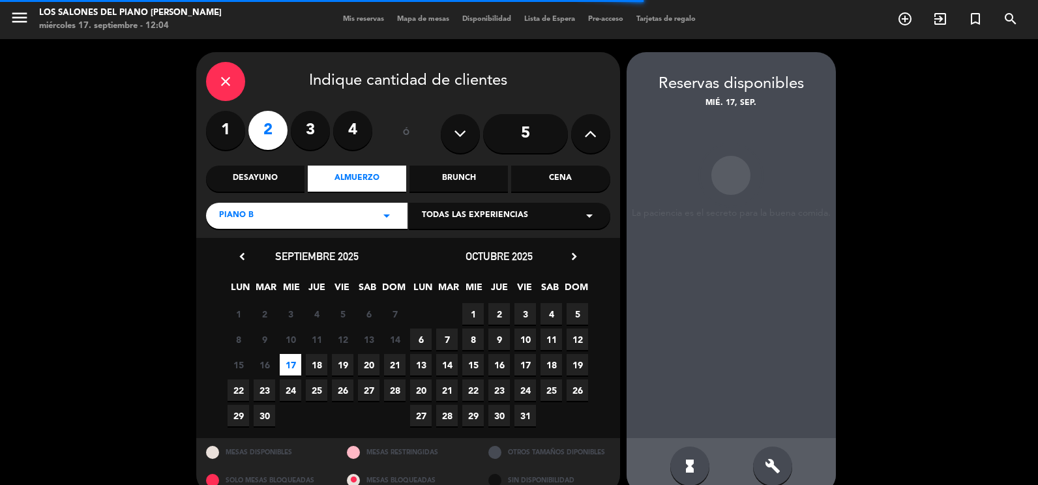
scroll to position [22, 0]
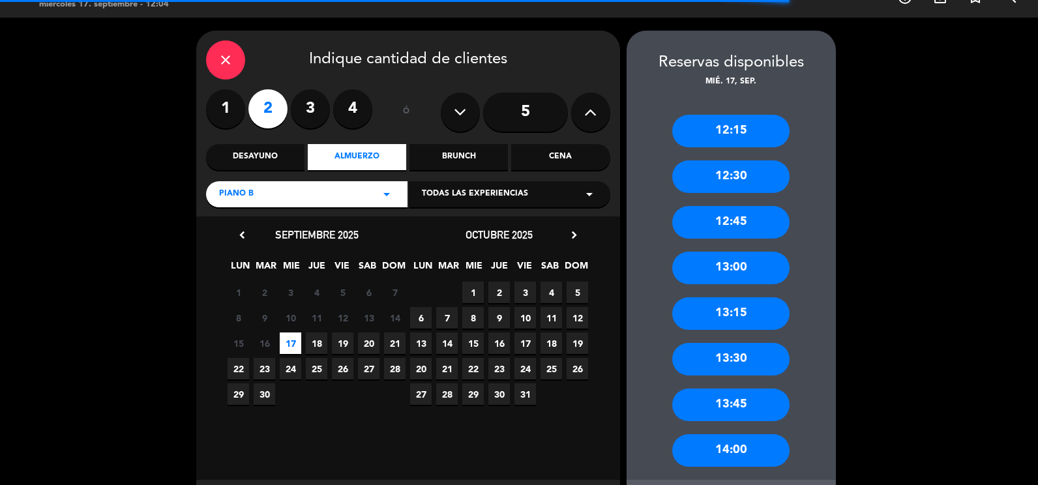
click at [734, 354] on div "13:30" at bounding box center [730, 359] width 117 height 33
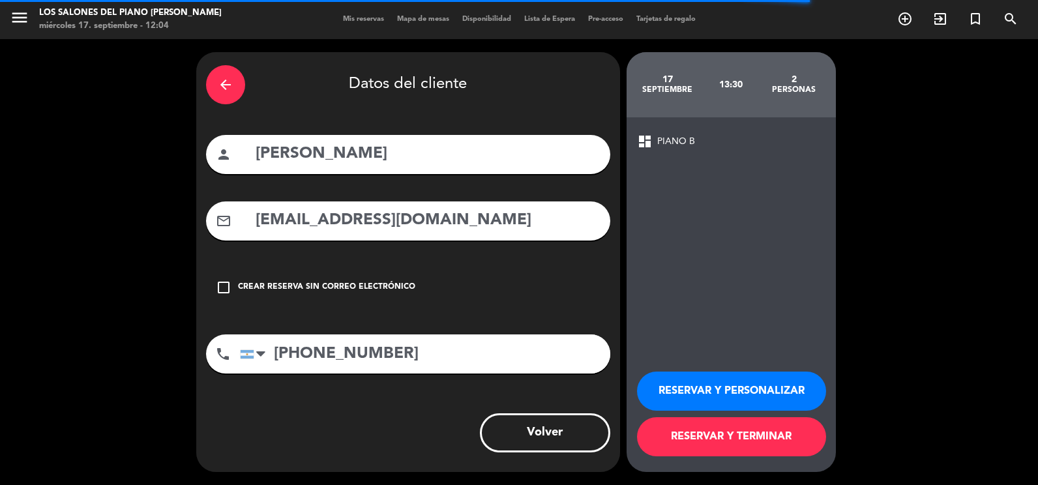
scroll to position [0, 0]
click at [733, 444] on button "RESERVAR Y TERMINAR" at bounding box center [731, 436] width 189 height 39
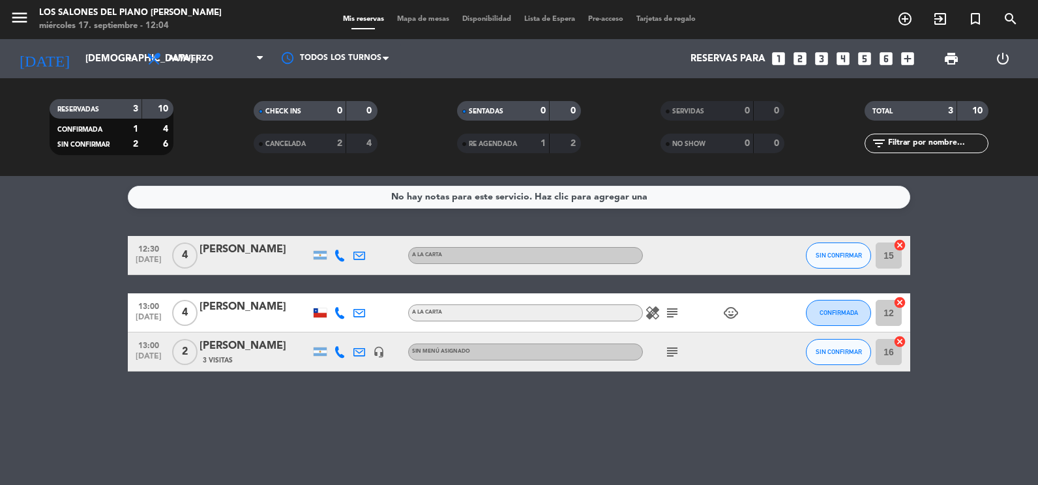
click at [205, 449] on div "No hay notas para este servicio. Haz clic para agregar una 12:30 [DATE] 4 [PERS…" at bounding box center [519, 330] width 1038 height 309
